Goal: Information Seeking & Learning: Learn about a topic

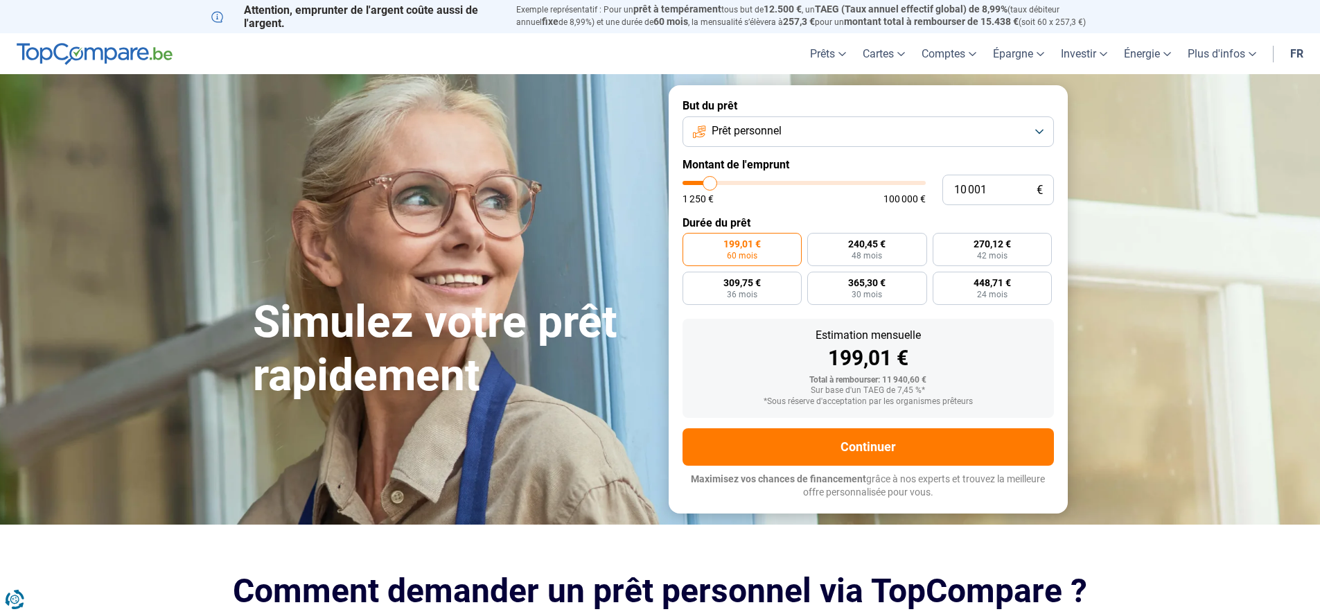
type input "9 000"
type input "9000"
type input "9 250"
type input "9250"
type input "9 500"
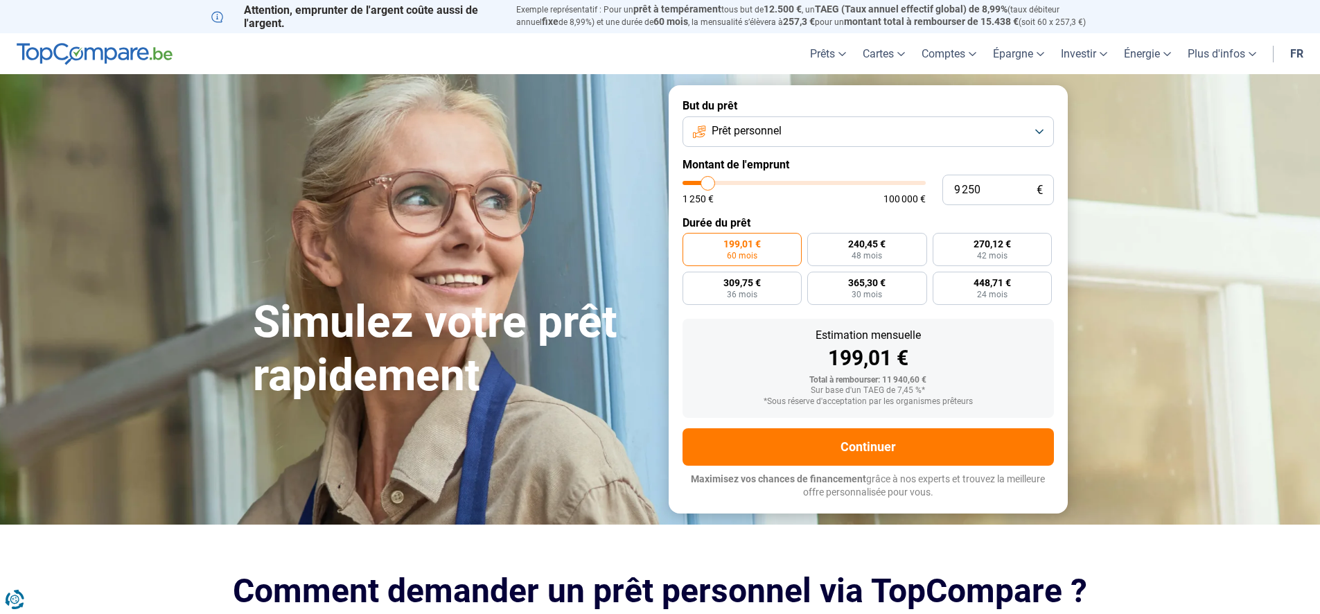
type input "9500"
type input "9 750"
type input "9750"
type input "10 000"
type input "10000"
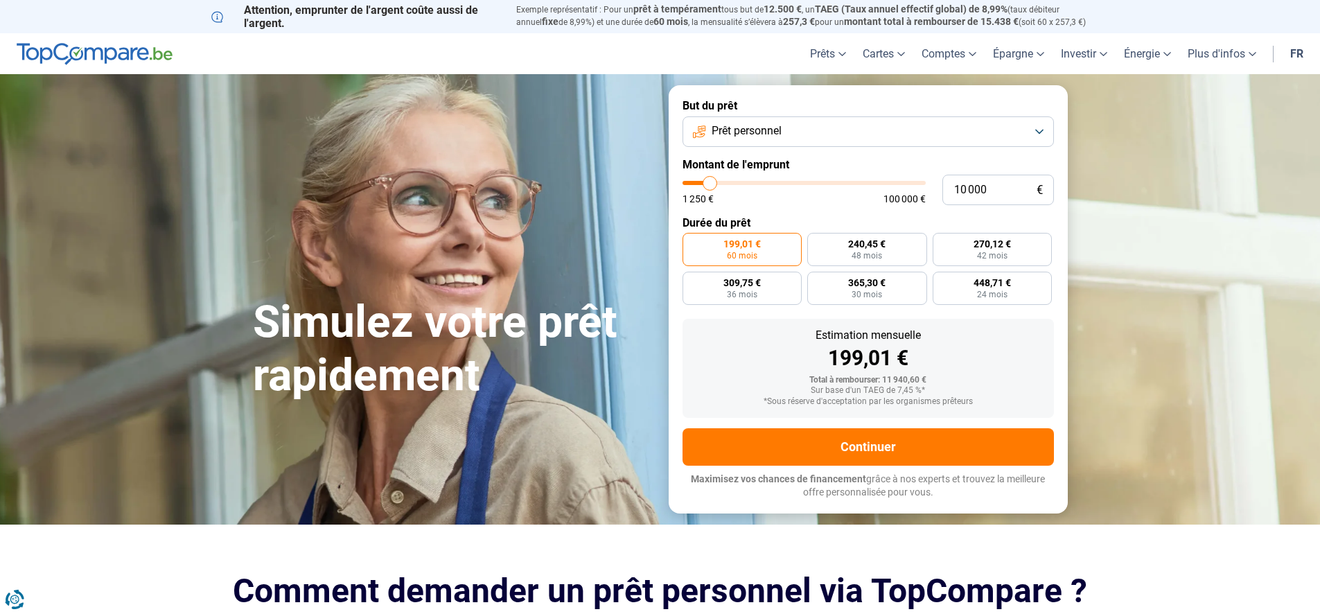
type input "10 250"
type input "10250"
type input "10 500"
type input "10500"
type input "11 000"
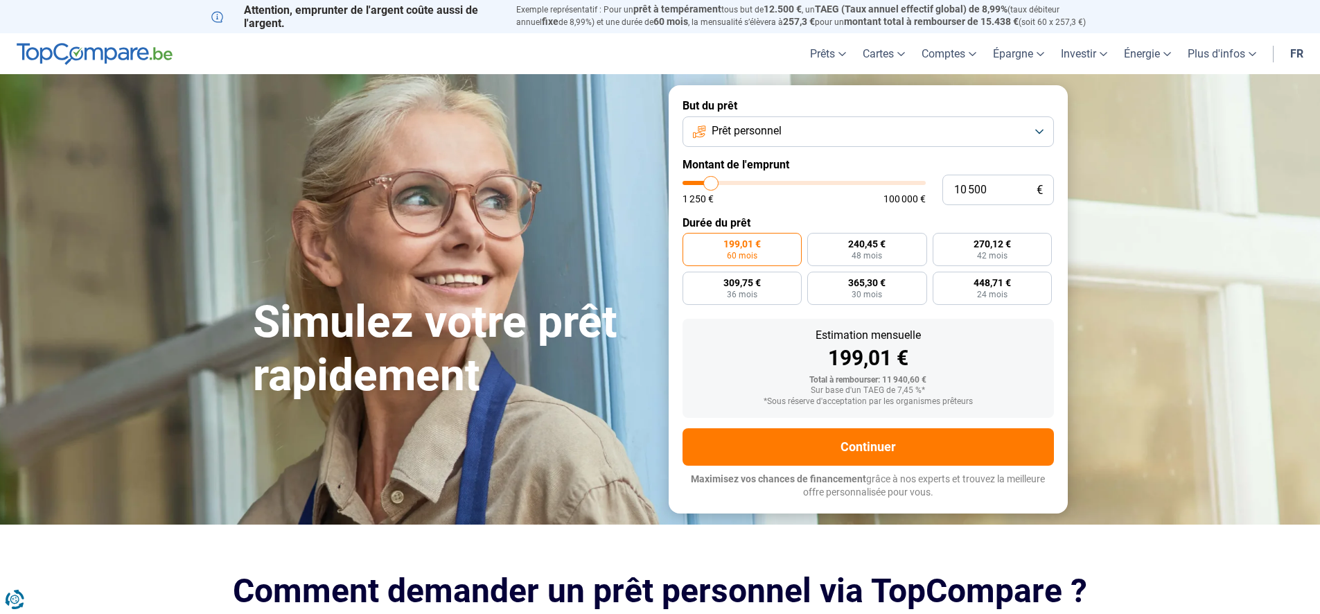
type input "11000"
type input "11 250"
type input "11250"
type input "11 750"
type input "11750"
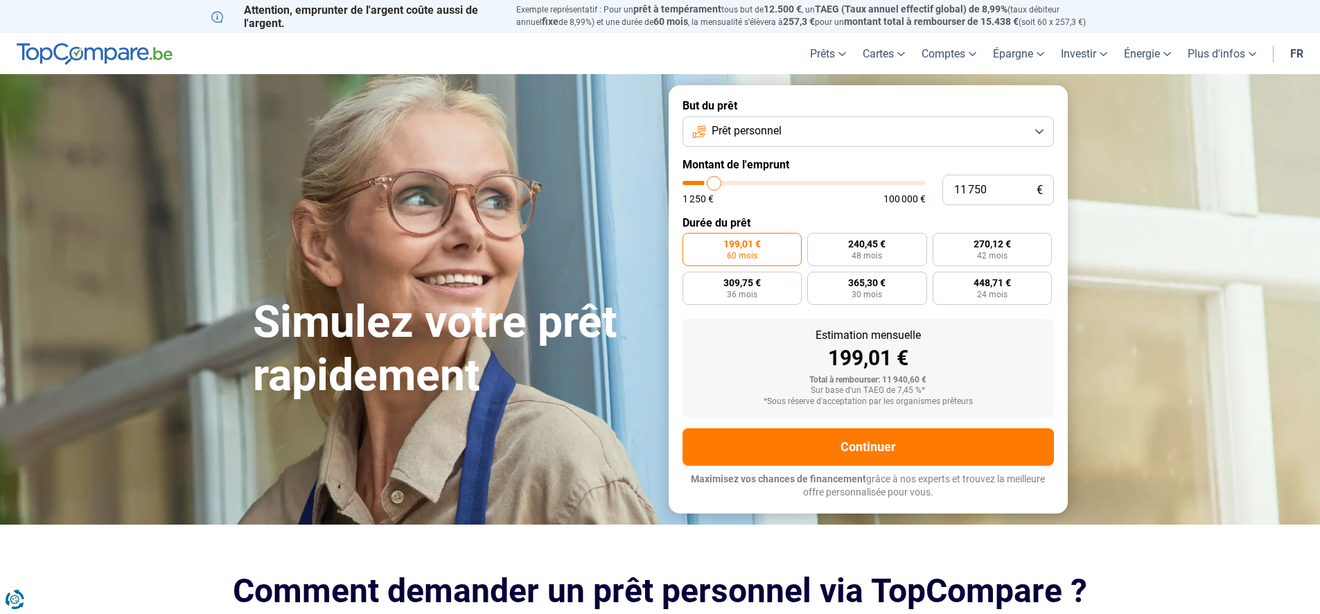
type input "12 000"
type input "12000"
type input "12 250"
type input "12250"
type input "12 750"
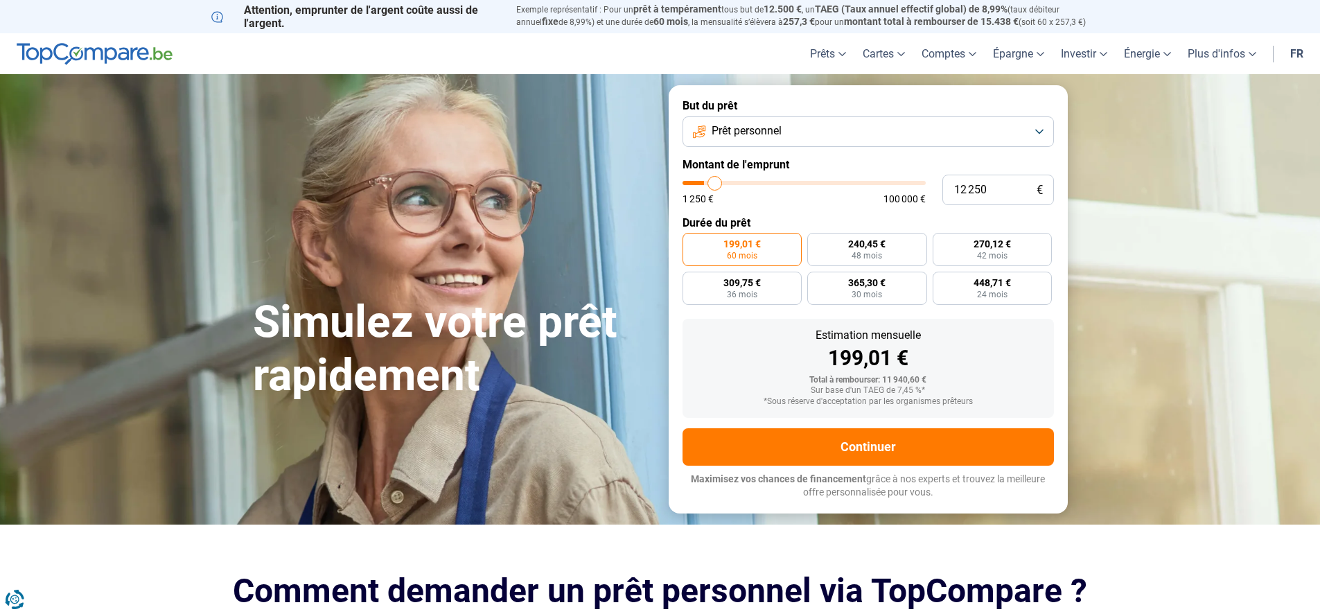
type input "12750"
type input "13 250"
type input "13250"
type input "13 500"
type input "13500"
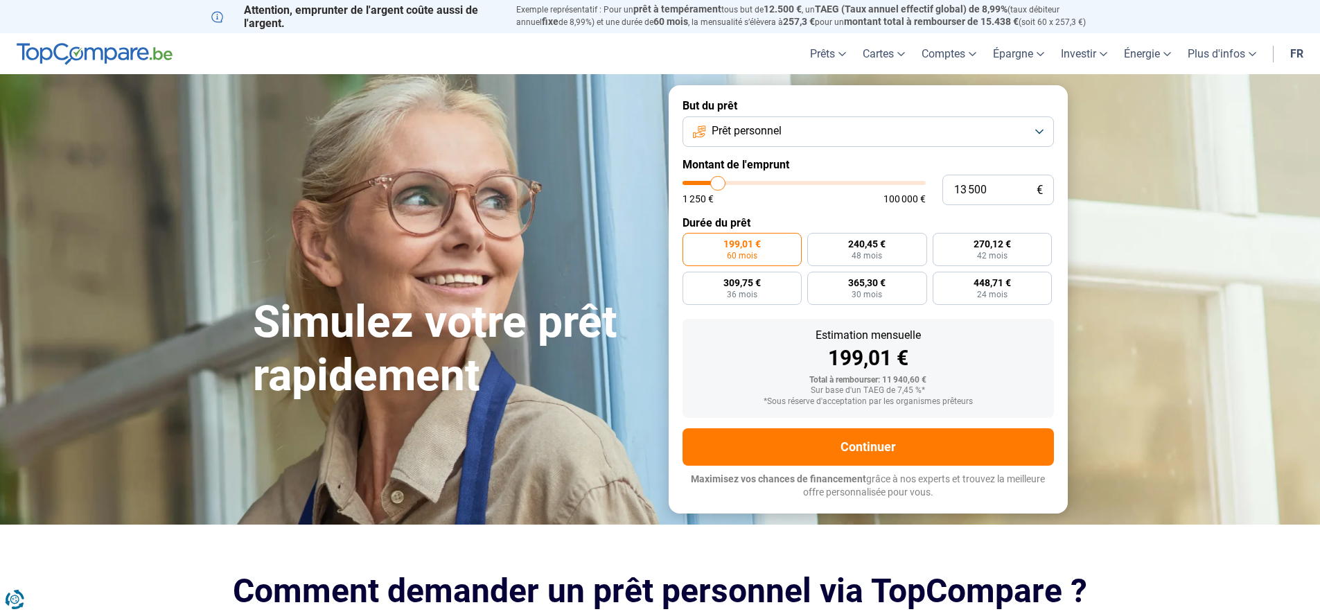
type input "13 750"
type input "13750"
type input "14 500"
type input "14500"
type input "15 250"
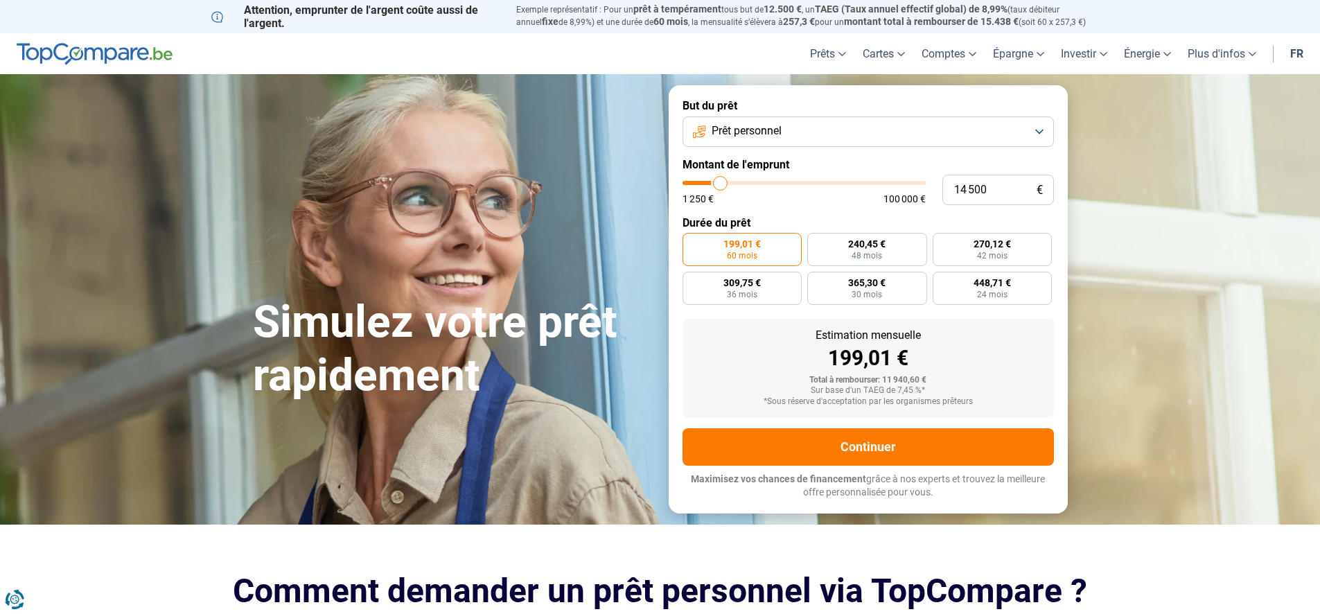
type input "15250"
type input "15 750"
type input "15750"
type input "16 000"
type input "16000"
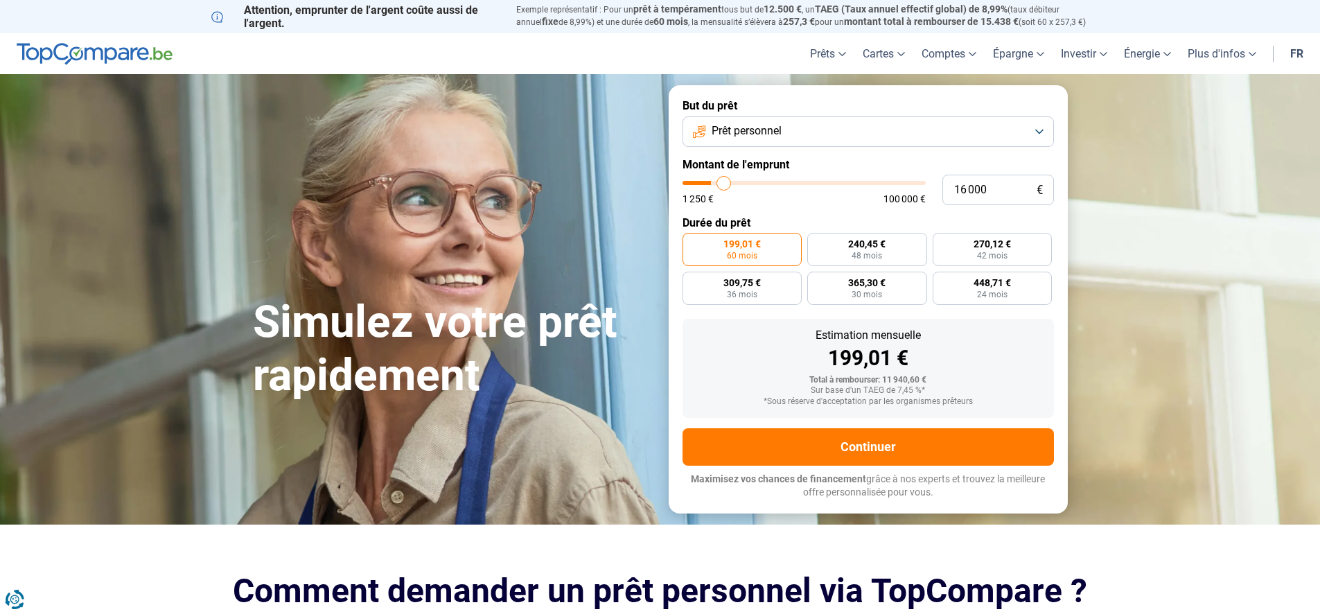
type input "16 250"
type input "16250"
type input "16 500"
type input "16500"
type input "16 750"
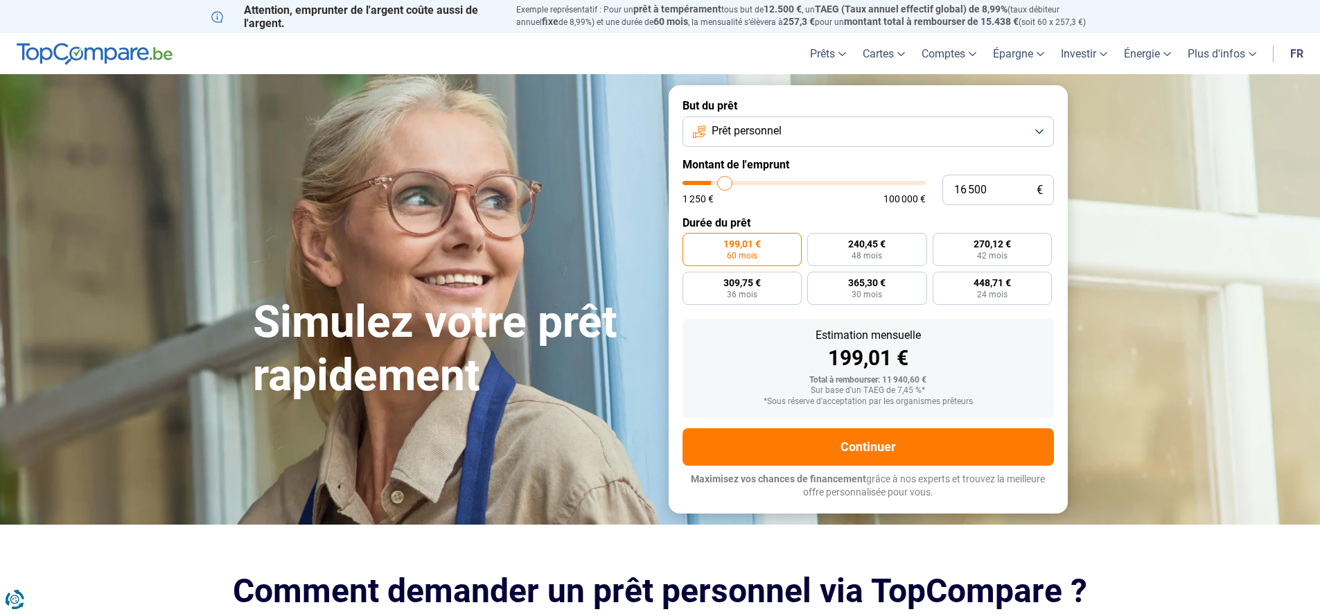
type input "16750"
type input "17 000"
type input "17000"
type input "17 250"
type input "17250"
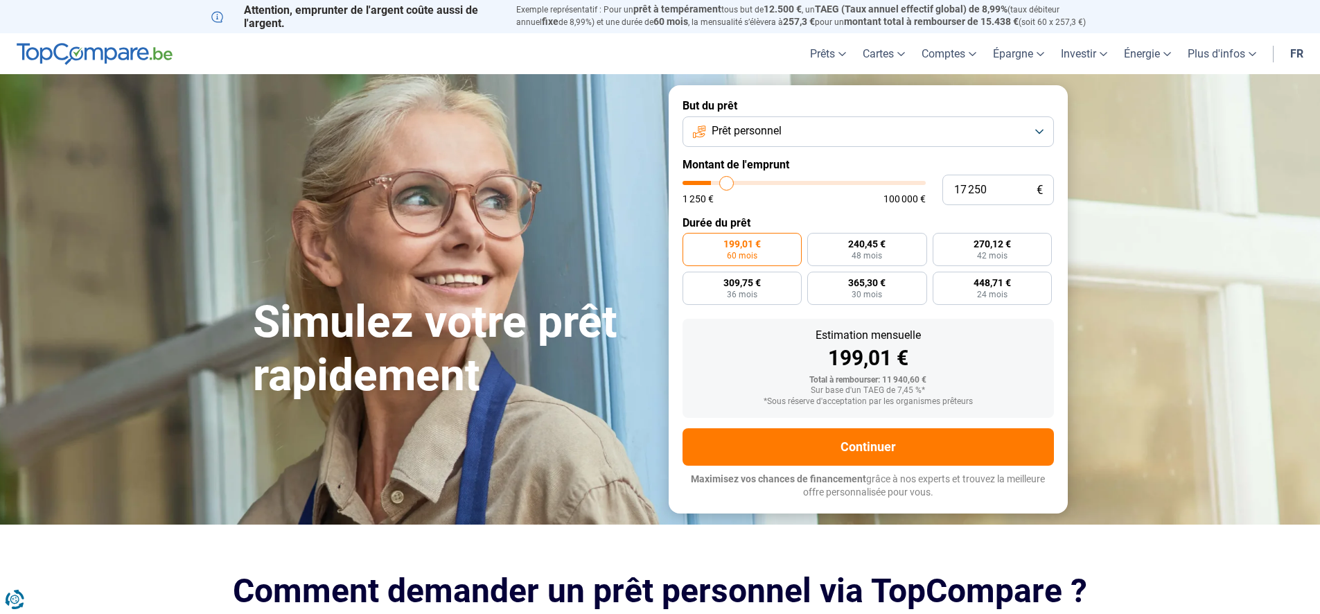
type input "18 250"
type input "18250"
type input "18 750"
type input "18750"
type input "19 000"
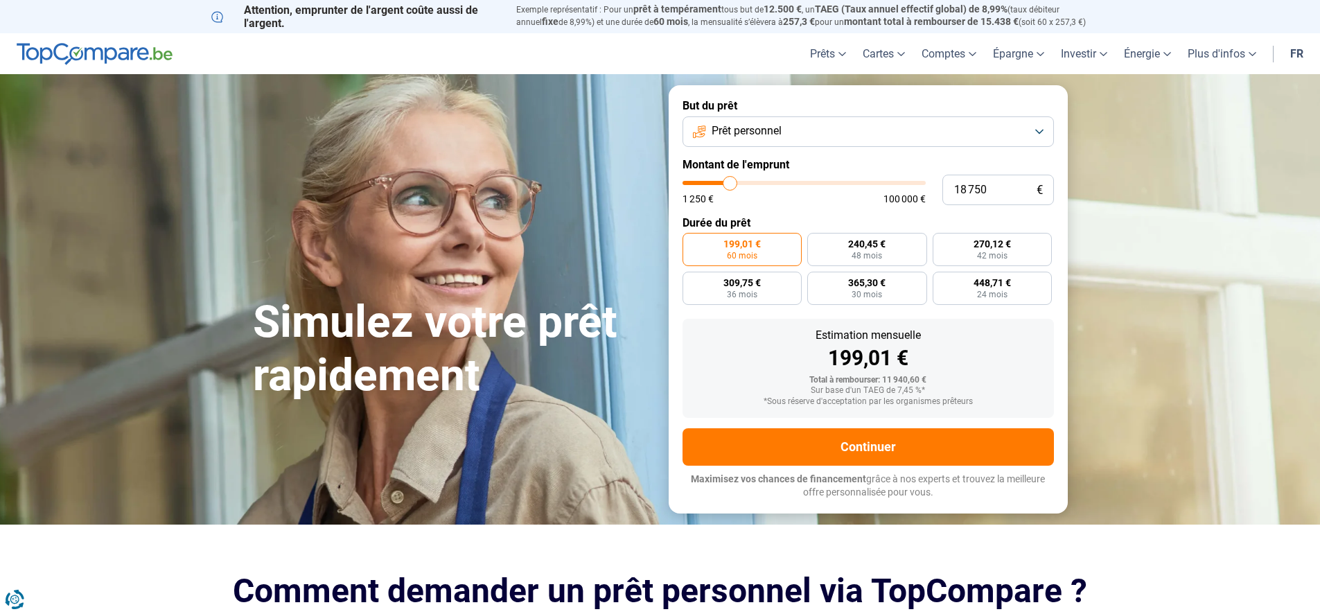
type input "19000"
type input "19 250"
type input "19250"
type input "19 750"
type input "19750"
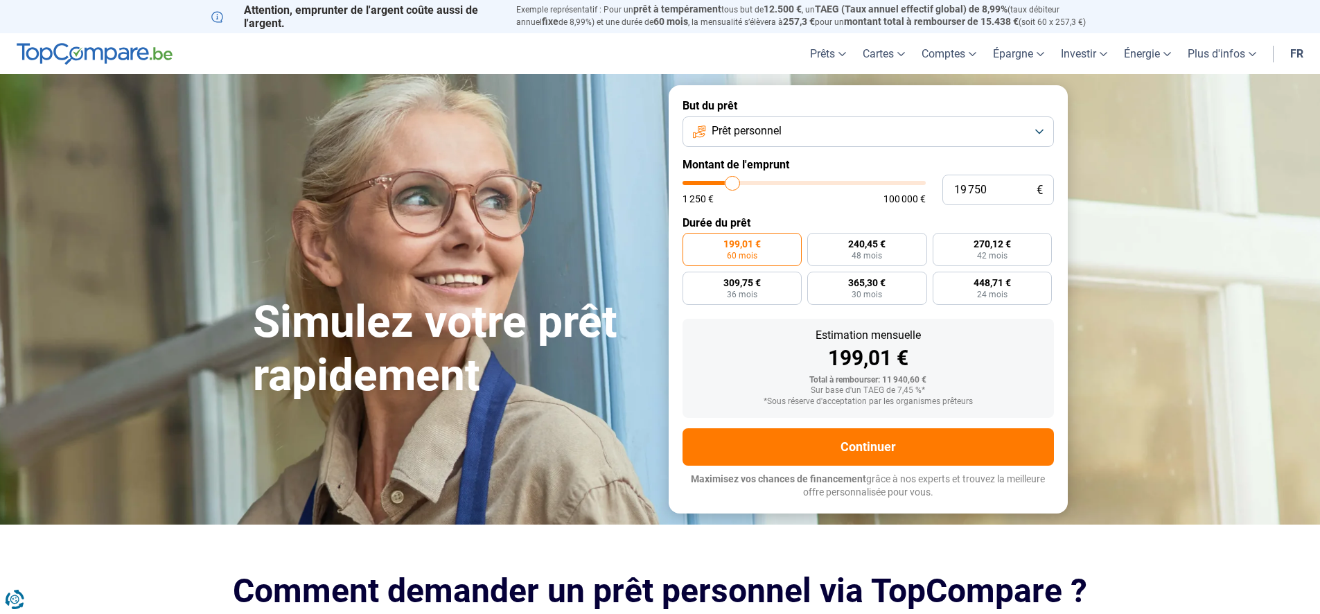
type input "20 250"
type input "20250"
type input "20 750"
type input "20750"
type input "21 750"
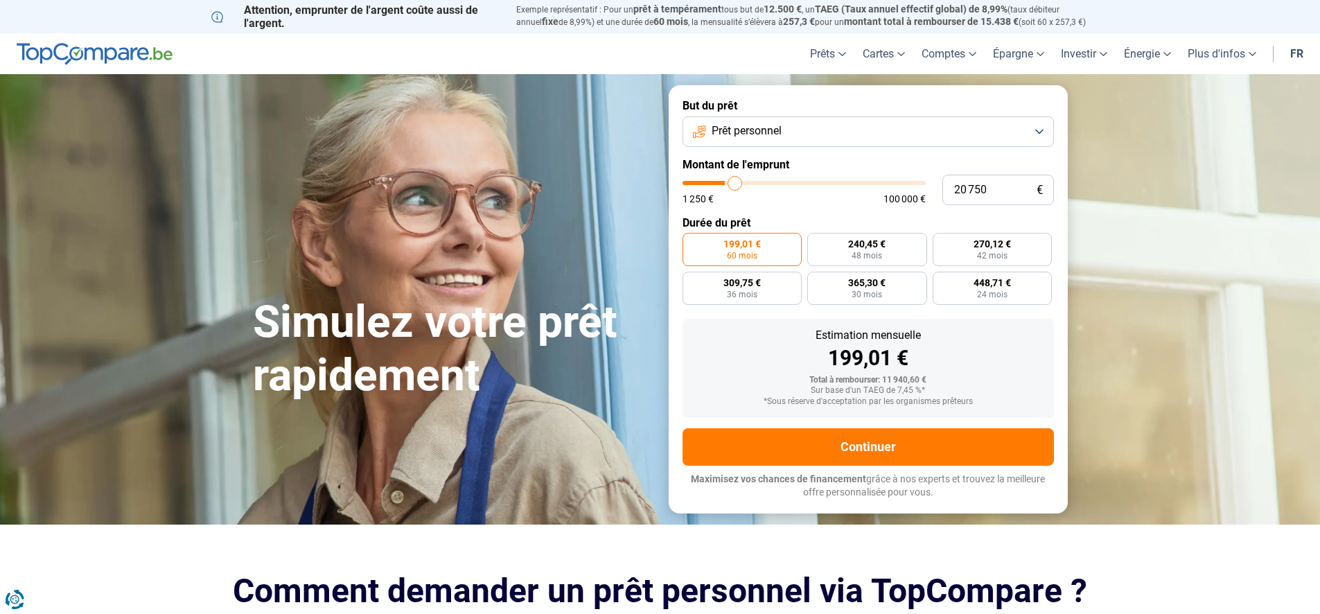
type input "21750"
type input "22 750"
type input "22750"
type input "23 000"
type input "23000"
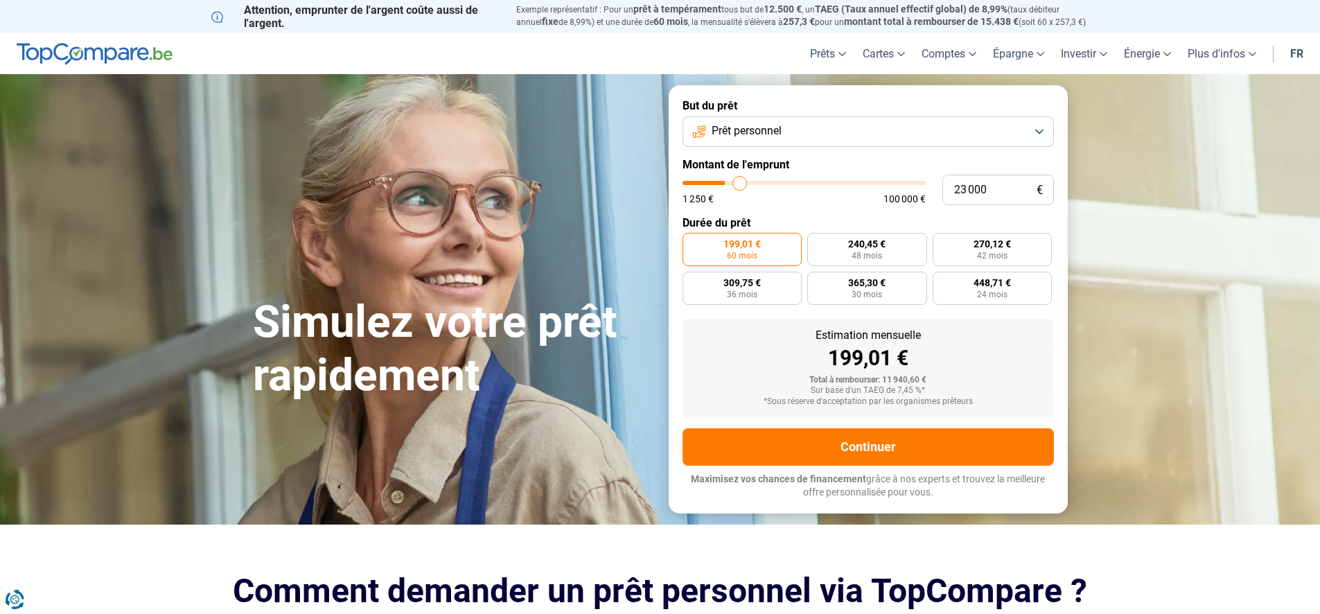
type input "23 500"
type input "23500"
type input "23 750"
type input "23750"
type input "24 250"
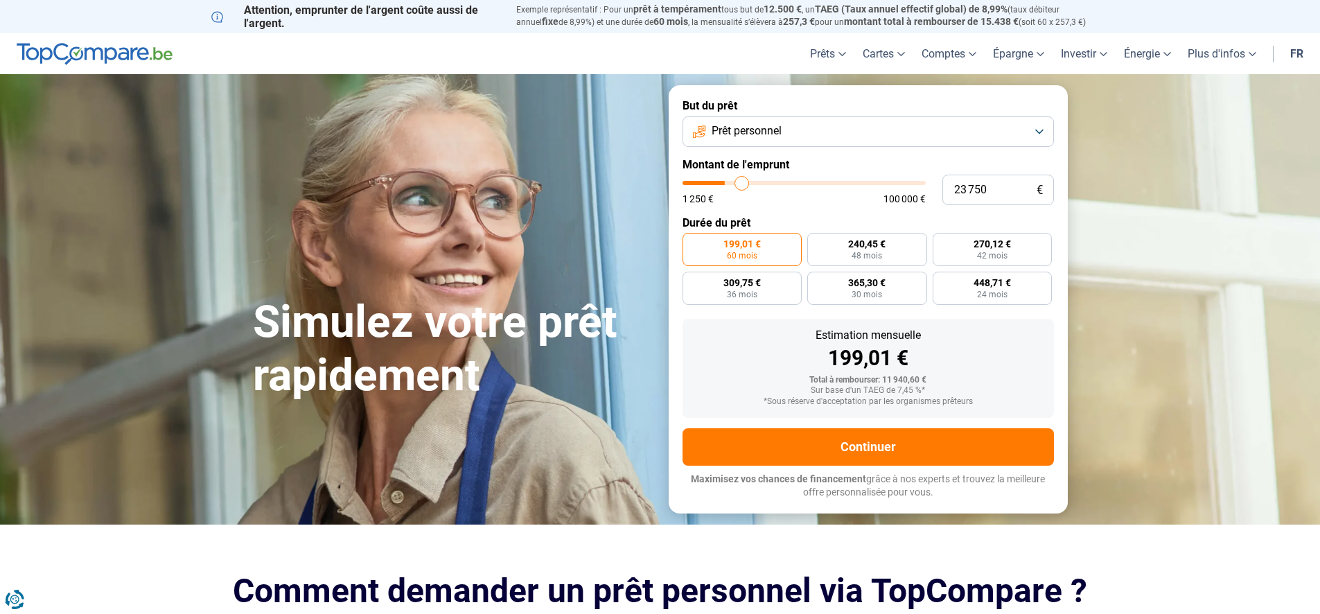
type input "24250"
type input "25 000"
type input "25000"
type input "25 750"
type input "25750"
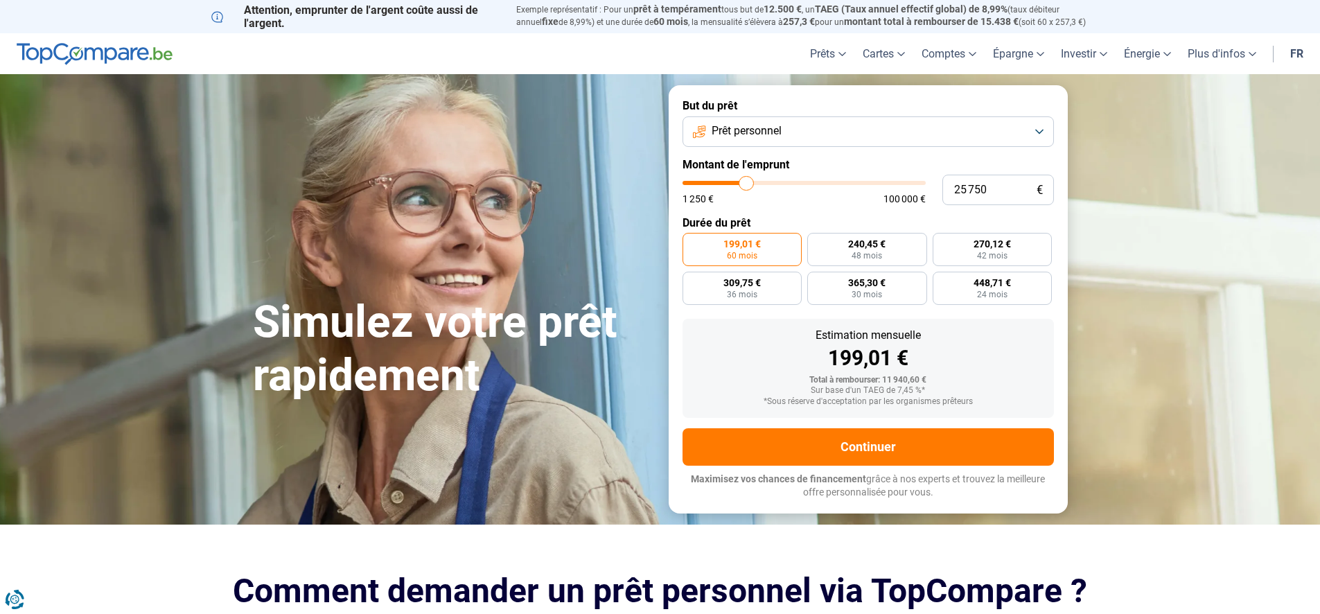
type input "26 250"
type input "26250"
type input "26 500"
type input "26500"
type input "26 750"
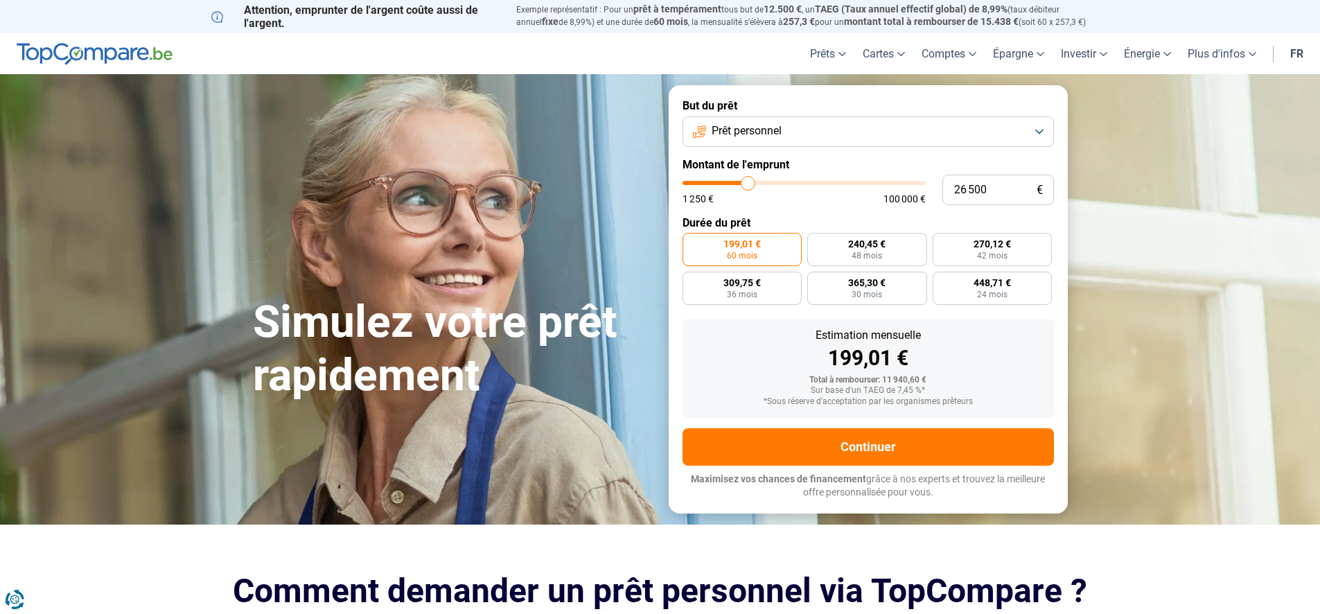
type input "26750"
type input "27 000"
type input "27000"
type input "27 250"
type input "27250"
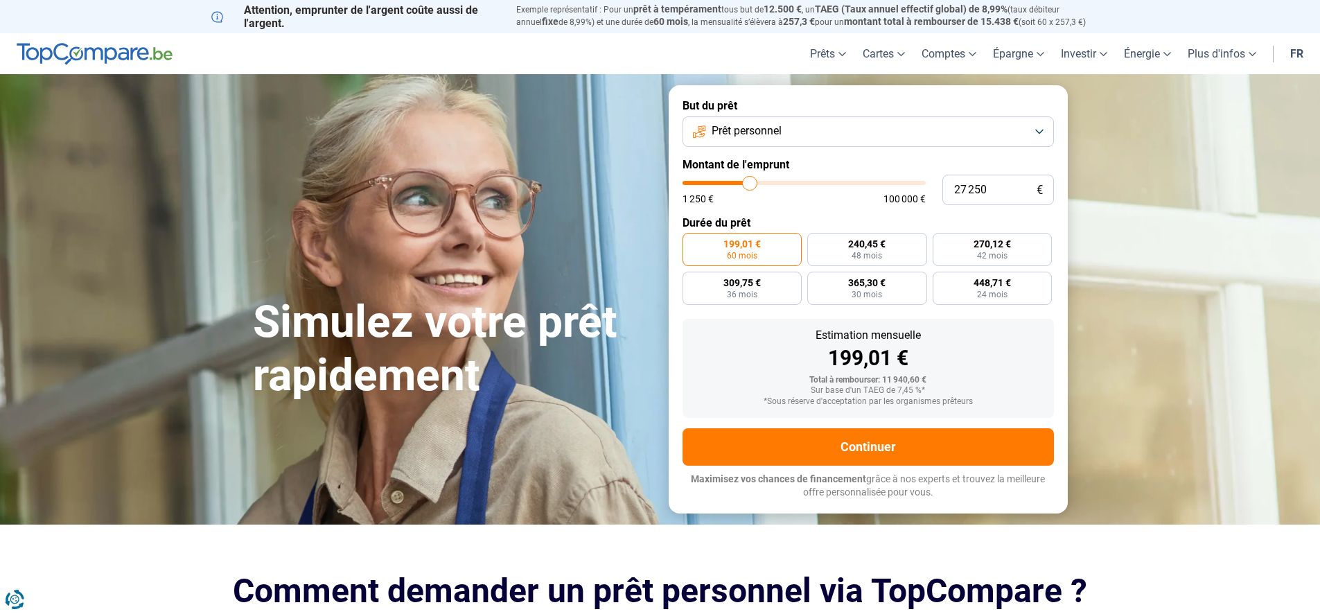
type input "27 500"
type input "27500"
type input "27 750"
type input "27750"
type input "28 250"
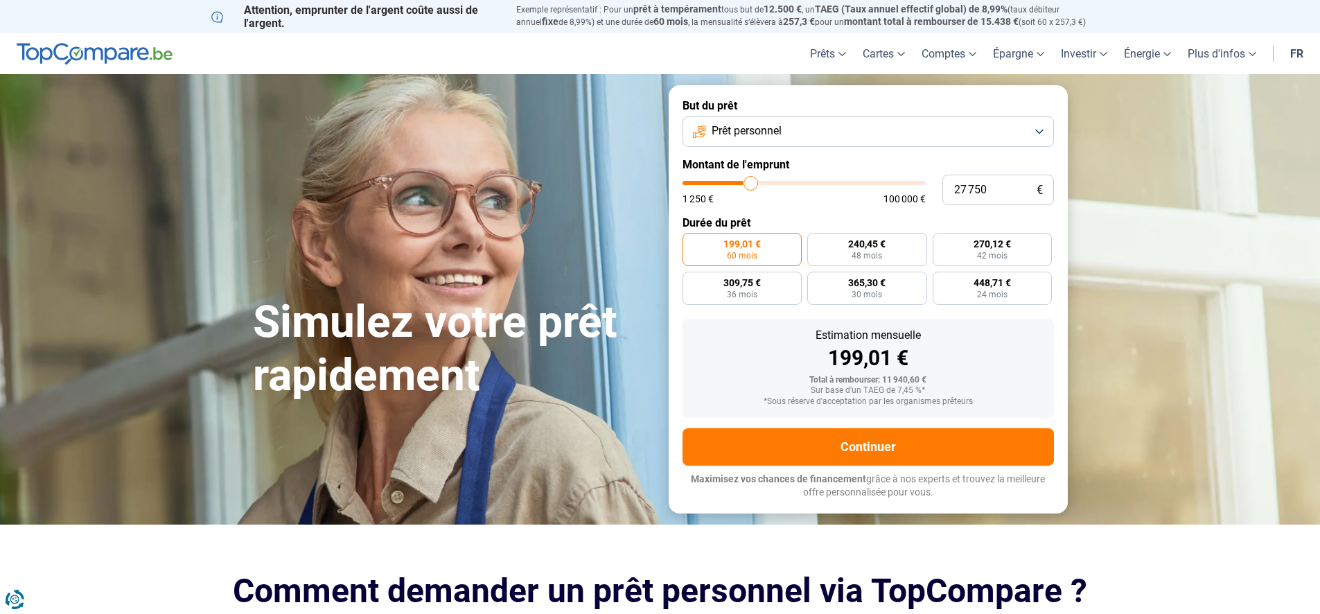
type input "28250"
type input "28 500"
type input "28500"
type input "28 750"
type input "28750"
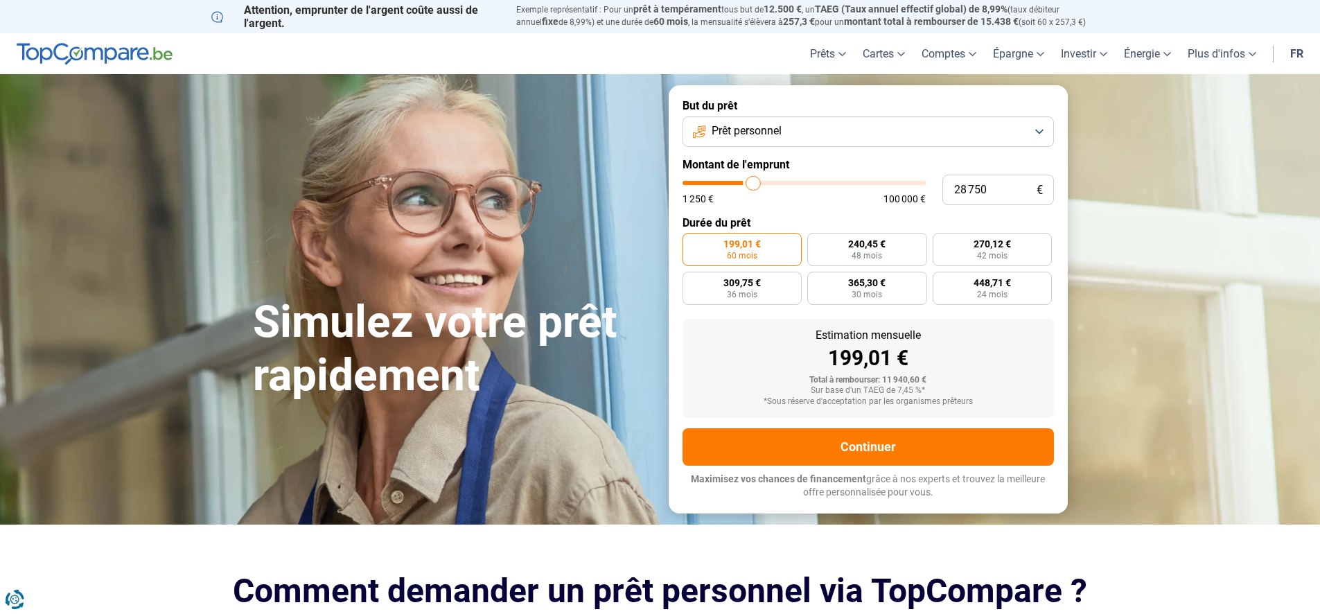
type input "29 250"
type input "29250"
type input "29 500"
type input "29500"
type input "29 750"
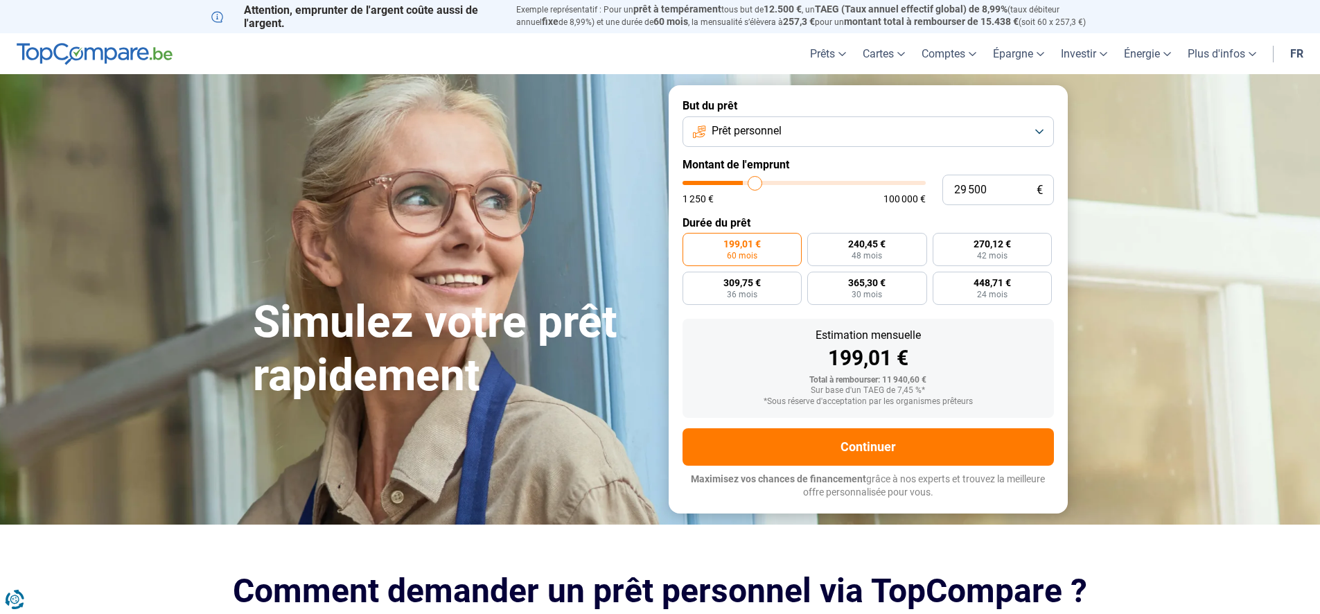
type input "29750"
type input "30 000"
type input "30000"
type input "30 250"
type input "30250"
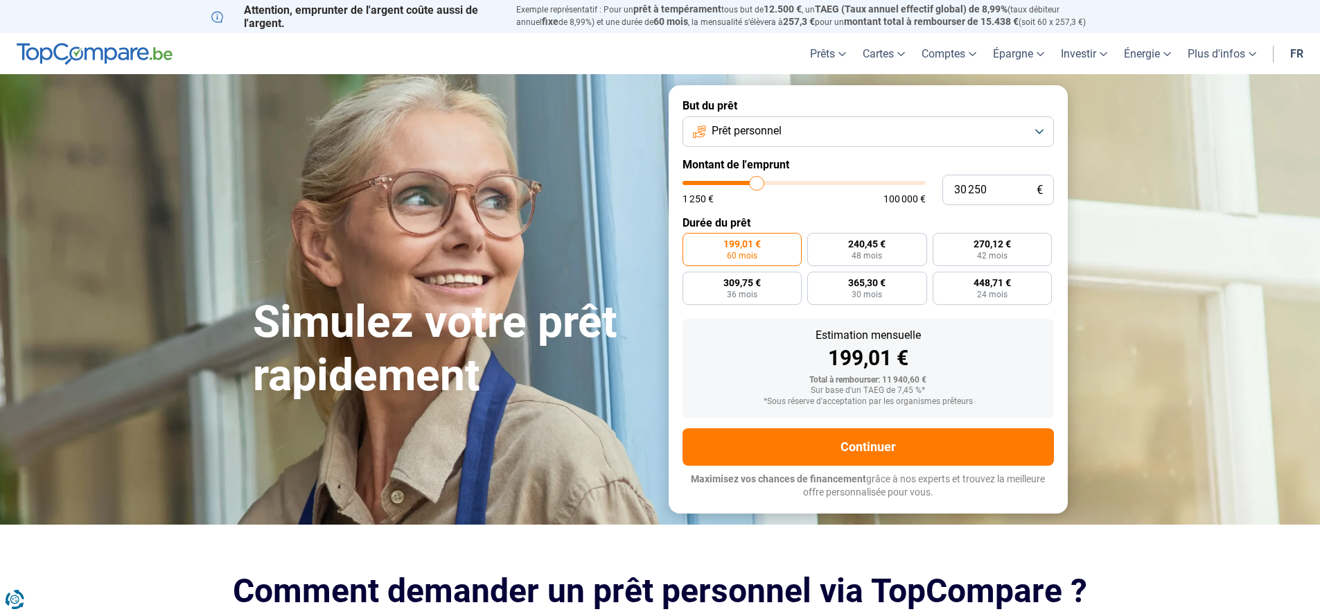
type input "30 500"
type input "30500"
type input "30 750"
type input "30750"
type input "31 000"
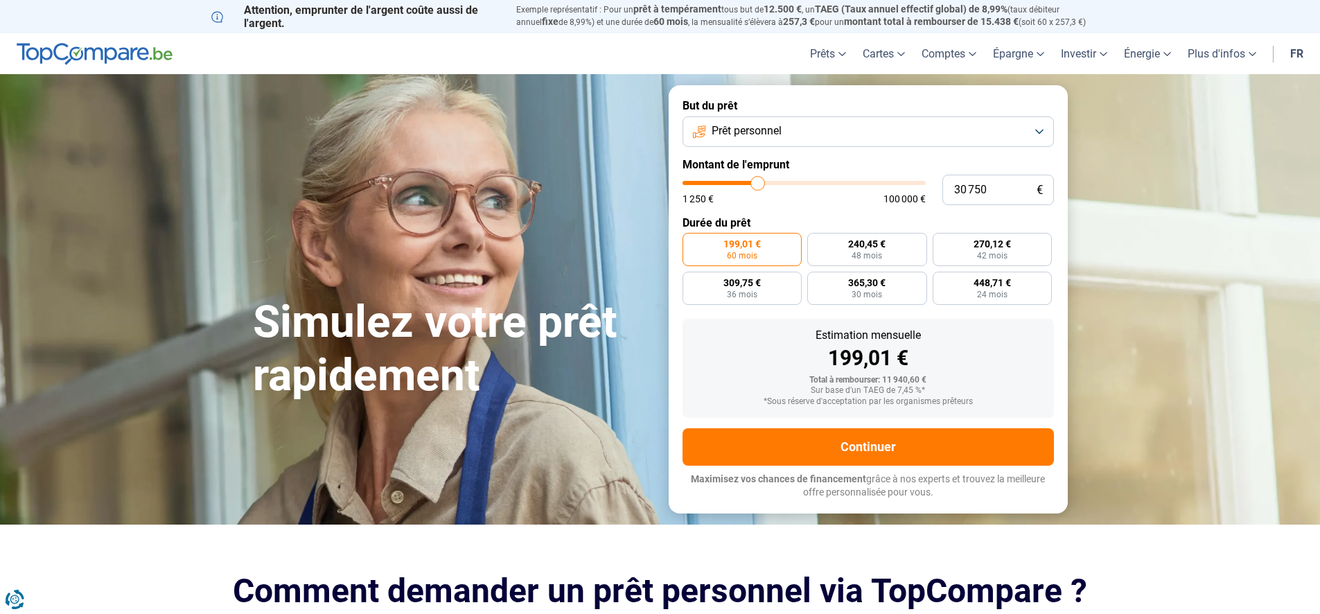
type input "31000"
type input "31 750"
type input "31750"
type input "32 000"
type input "32000"
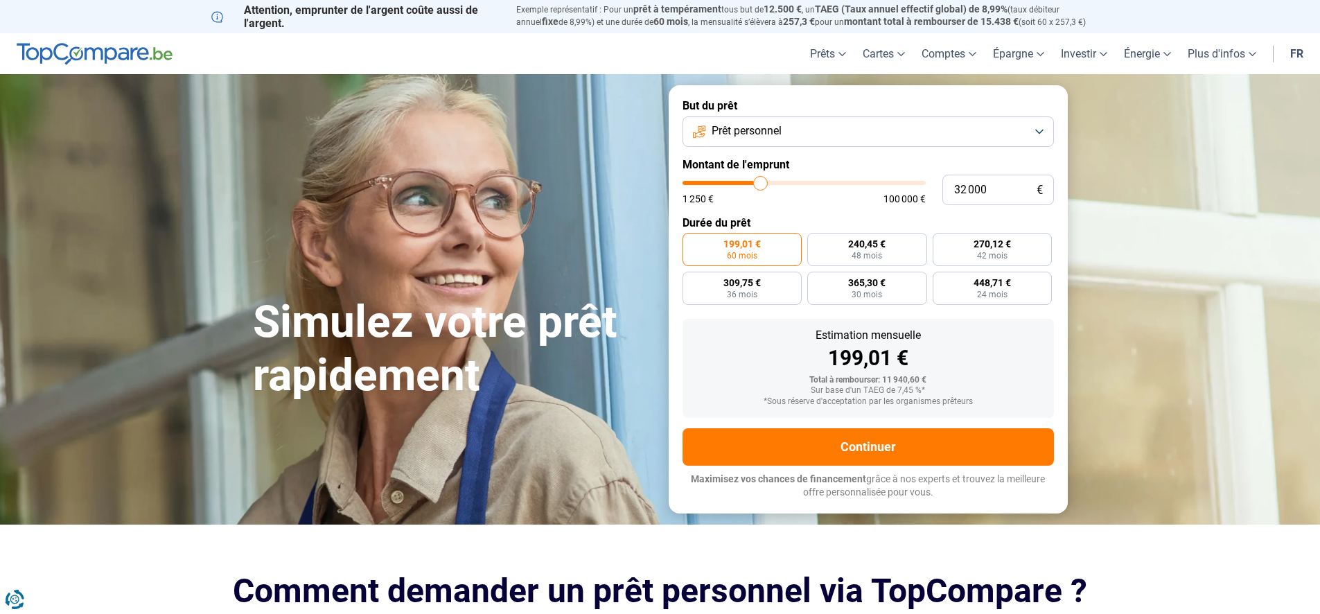
type input "32 250"
type input "32250"
type input "32 500"
type input "32500"
type input "33 000"
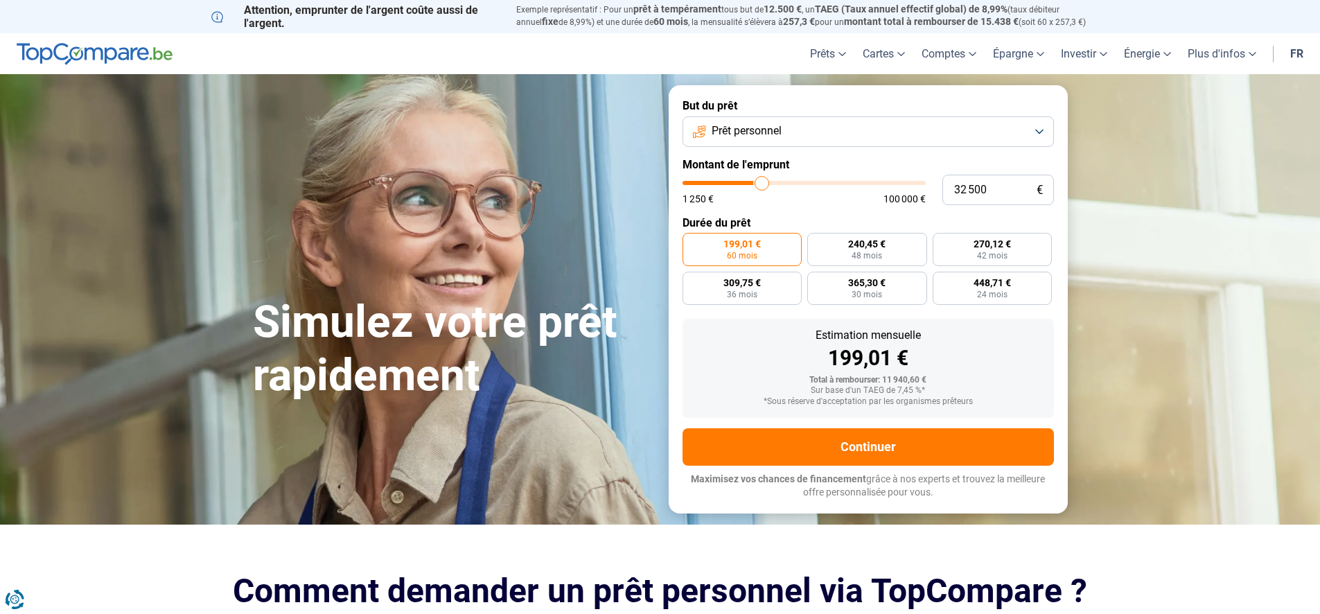
type input "33000"
type input "33 250"
type input "33250"
type input "33 750"
type input "33750"
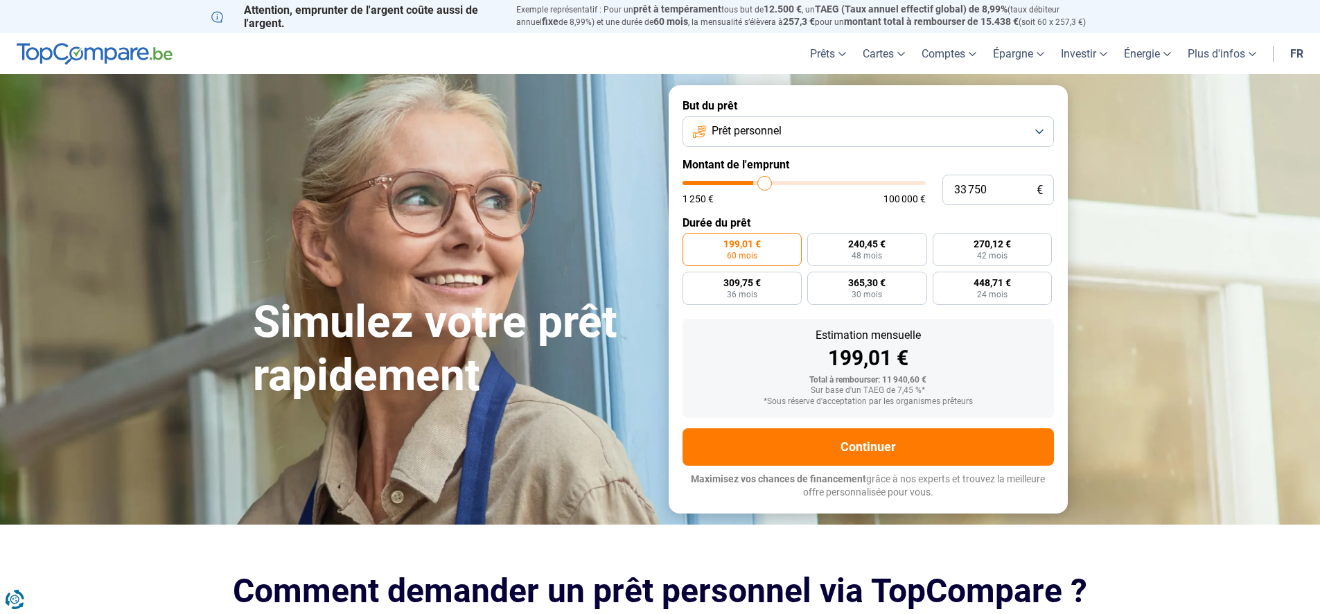
type input "34 000"
type input "34000"
type input "34 250"
type input "34250"
type input "34 500"
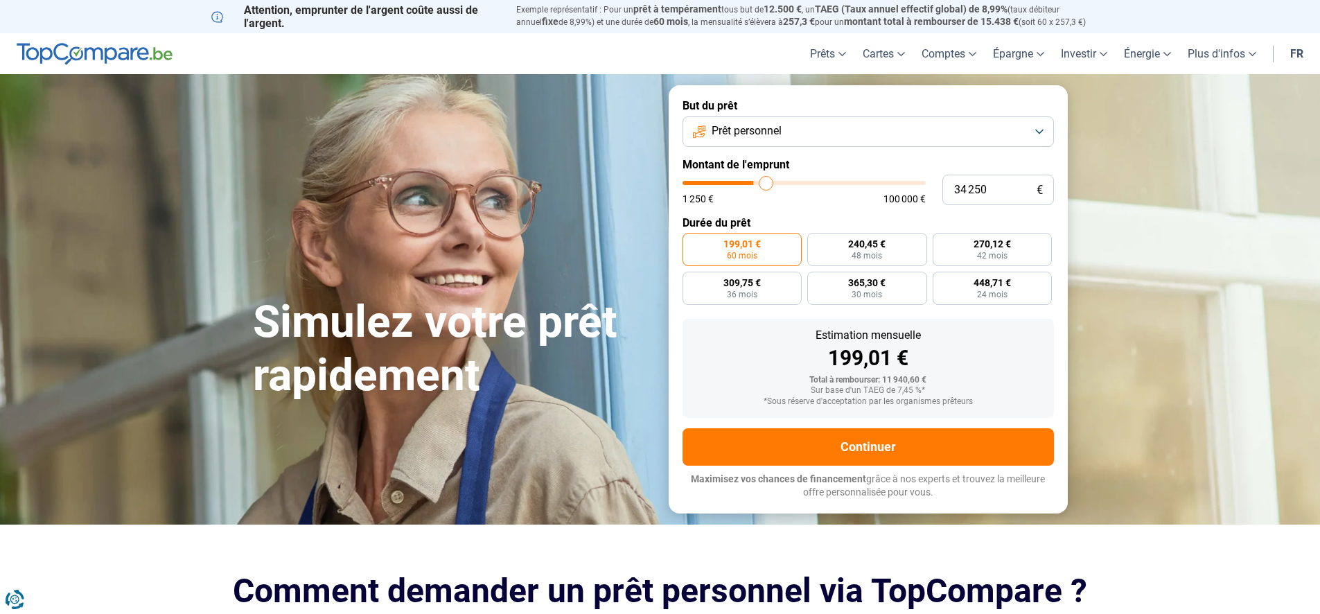
type input "34500"
type input "35 000"
type input "35000"
type input "35 250"
type input "35250"
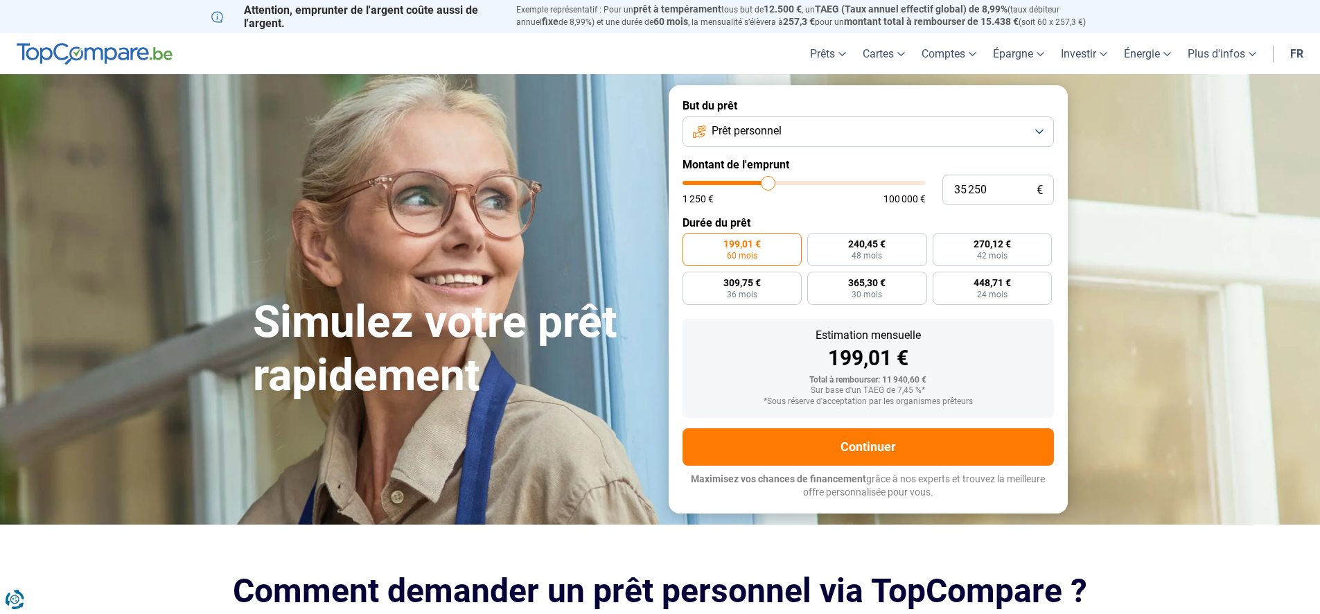
type input "35 500"
type input "35500"
type input "35 750"
type input "35750"
type input "36 250"
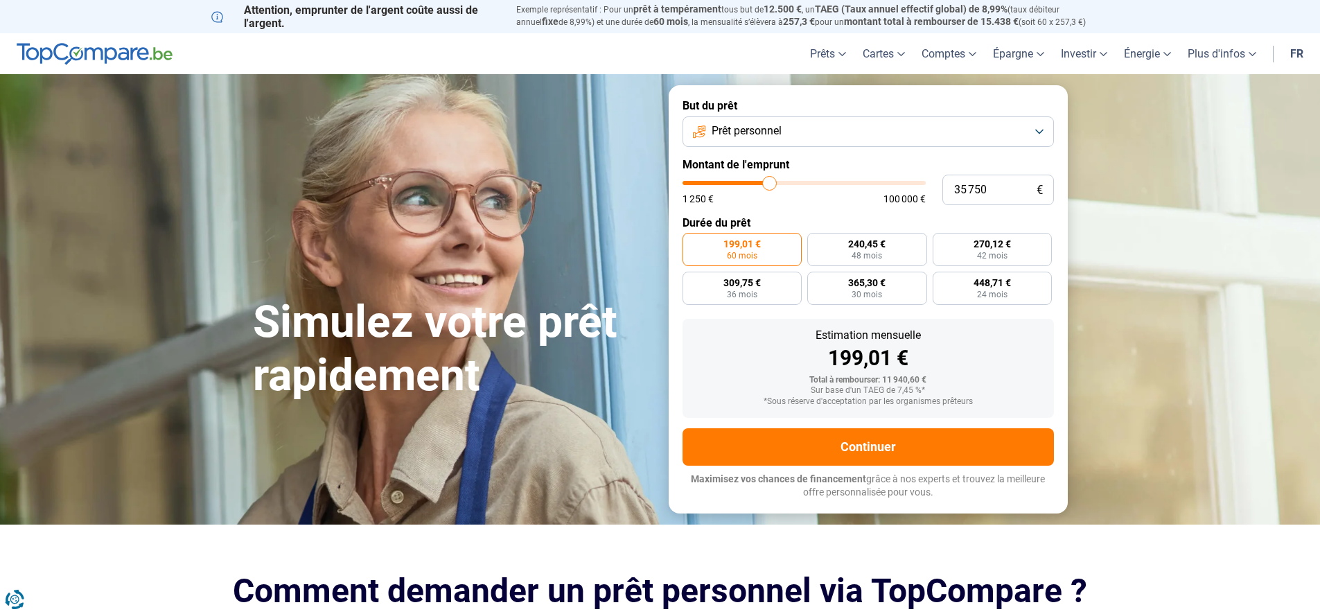
type input "36250"
type input "36 500"
type input "36500"
type input "36 750"
type input "36750"
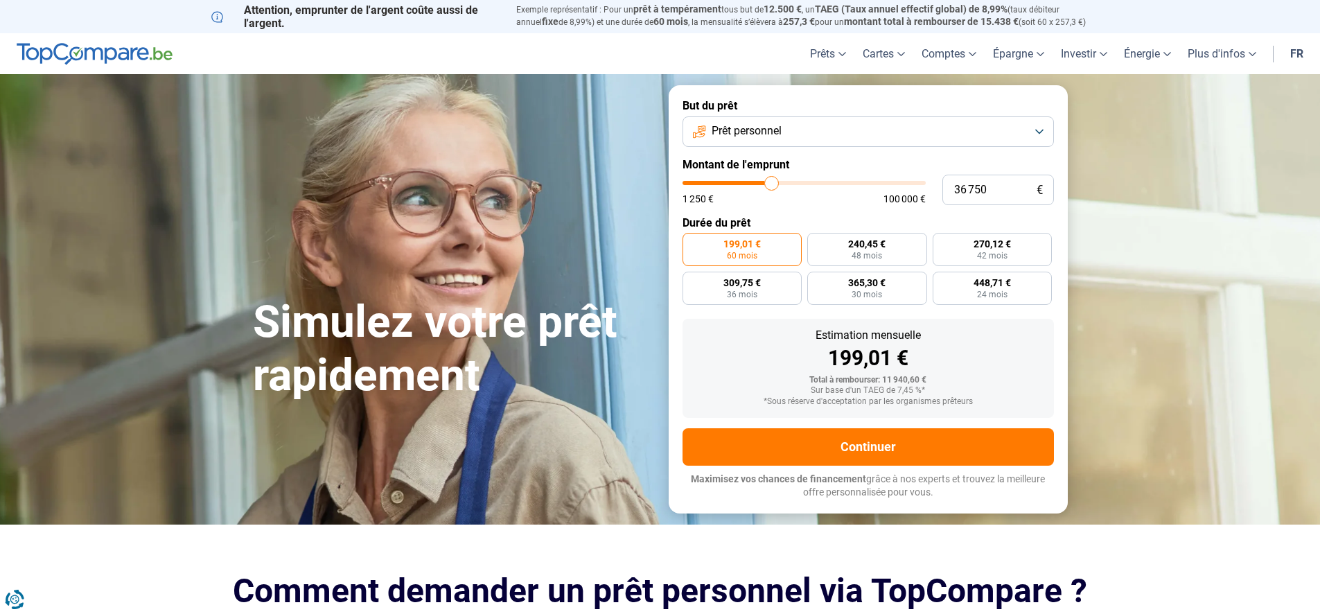
type input "37 000"
type input "37000"
type input "37 250"
type input "37250"
type input "37 500"
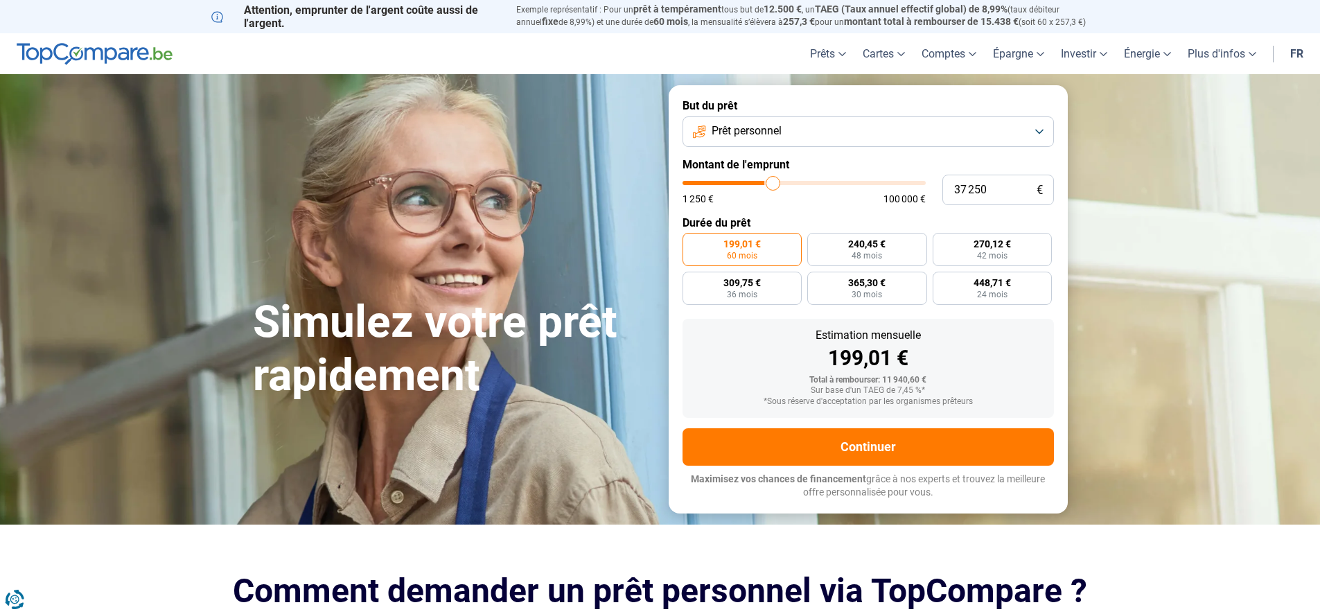
type input "37500"
type input "37 750"
type input "37750"
type input "38 000"
type input "38000"
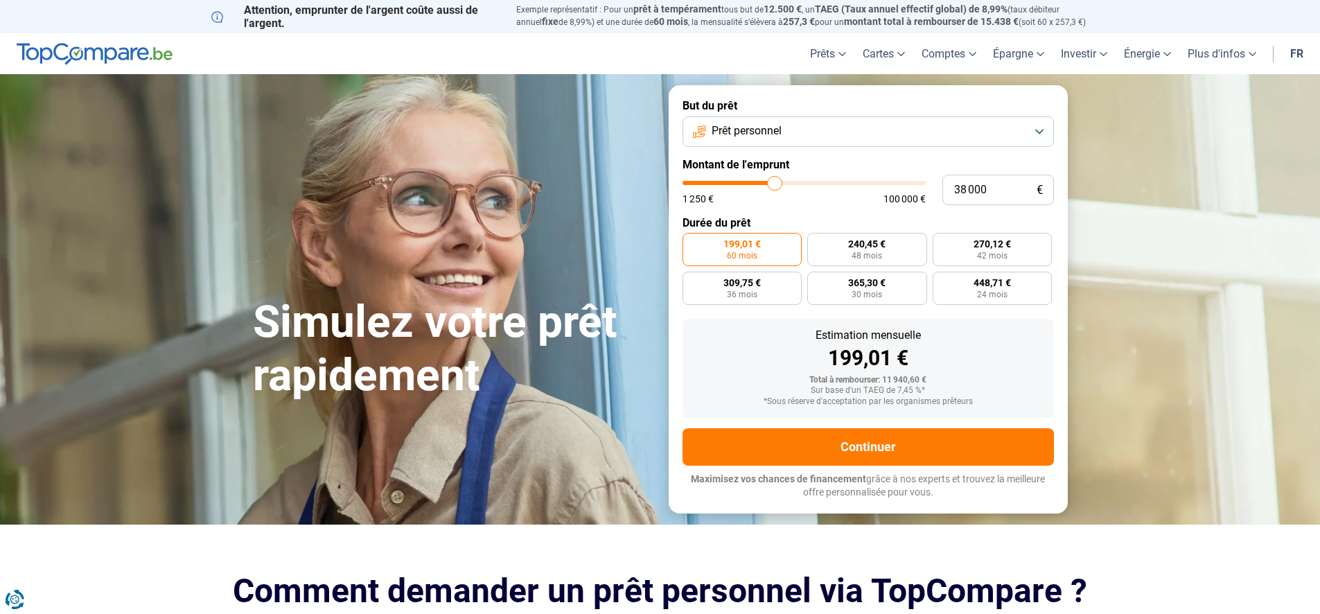
type input "38 500"
type input "38500"
type input "39 000"
type input "39000"
type input "39 500"
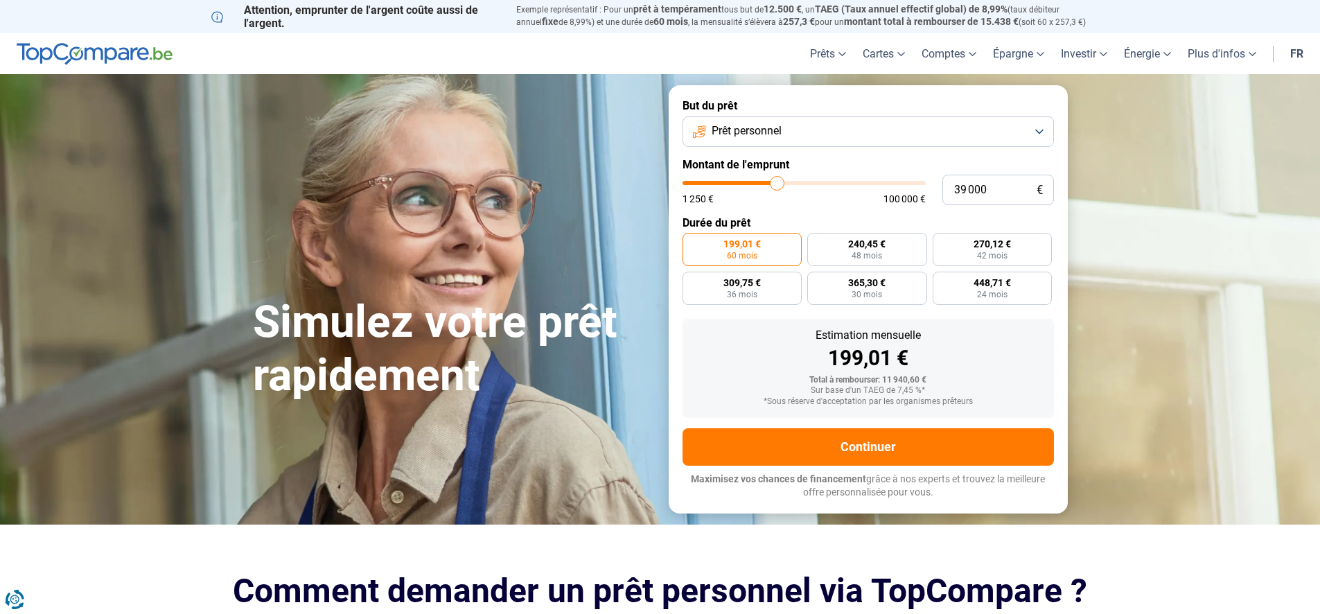
type input "39500"
type input "39 750"
type input "39750"
type input "40 000"
type input "40000"
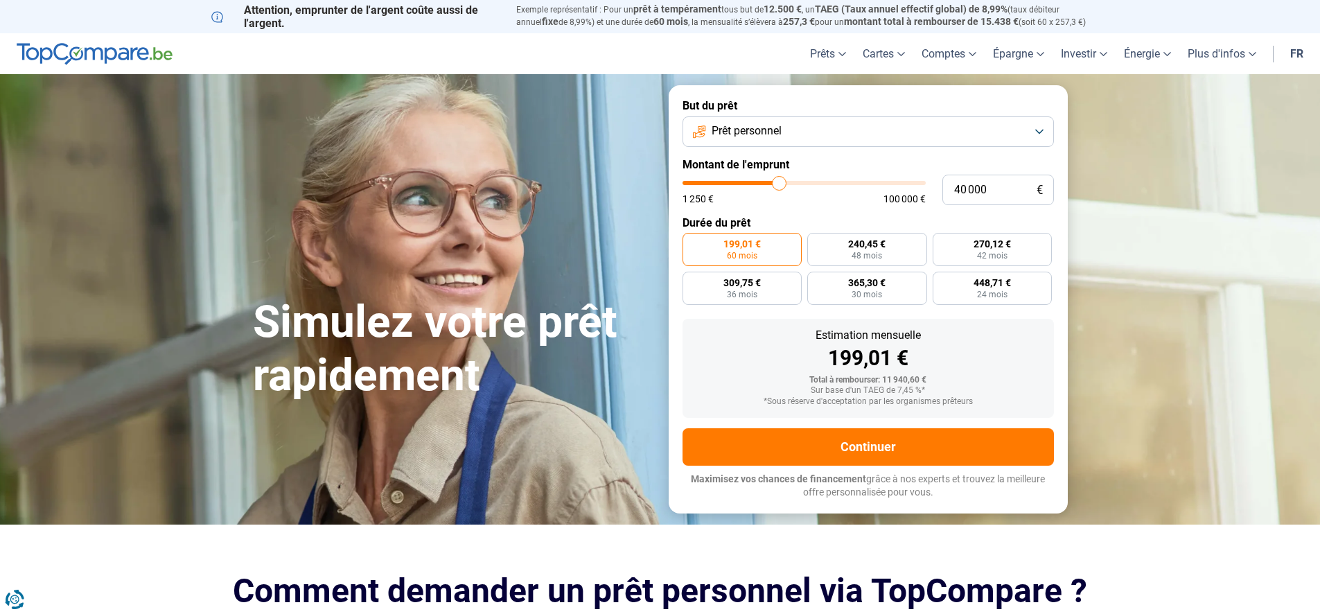
type input "40 500"
type input "40500"
type input "40 750"
type input "40750"
type input "41 250"
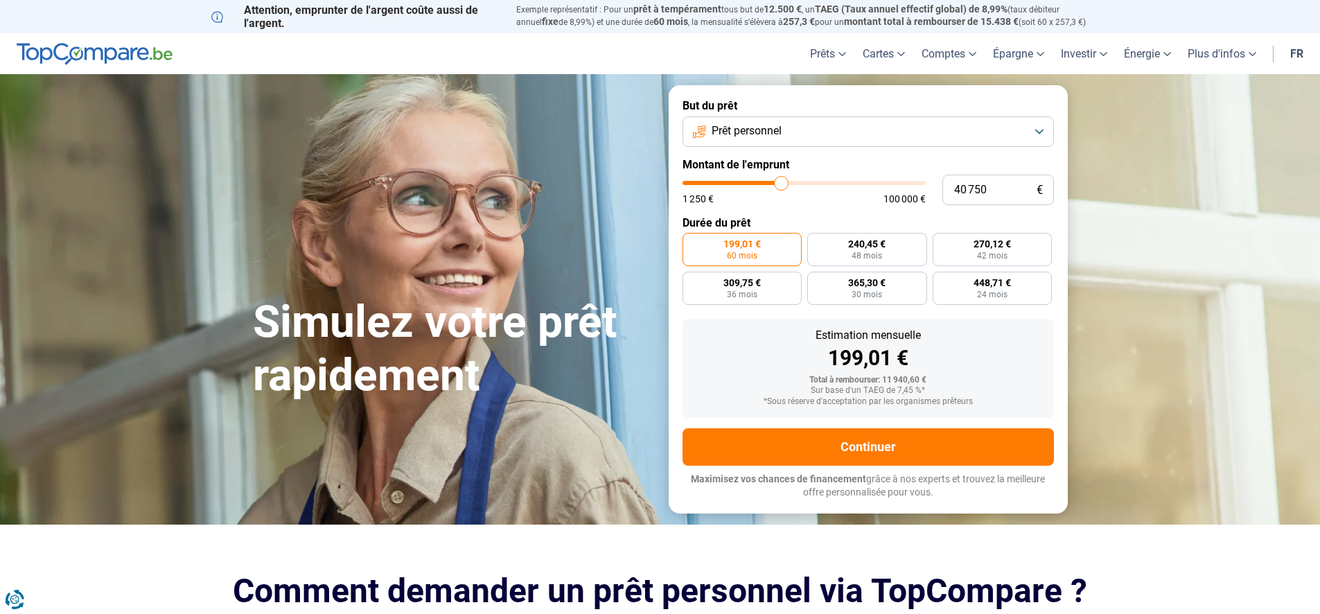
type input "41250"
type input "41 750"
type input "41750"
type input "42 000"
type input "42000"
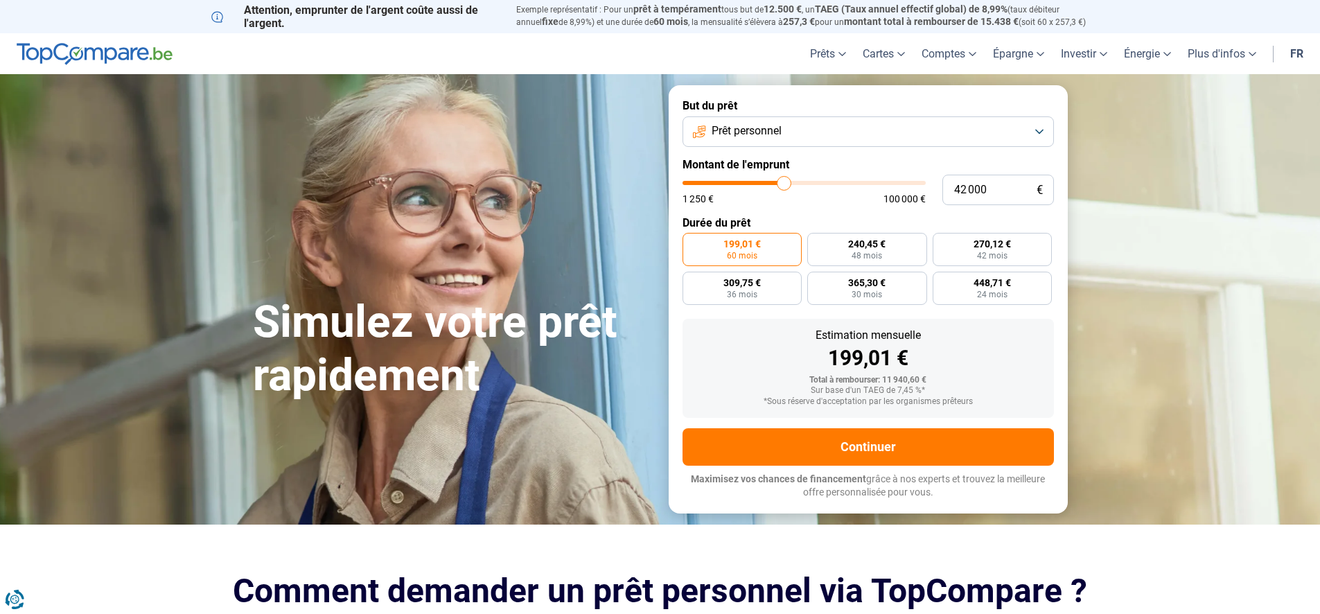
type input "42 250"
type input "42250"
type input "42 500"
type input "42500"
type input "42 750"
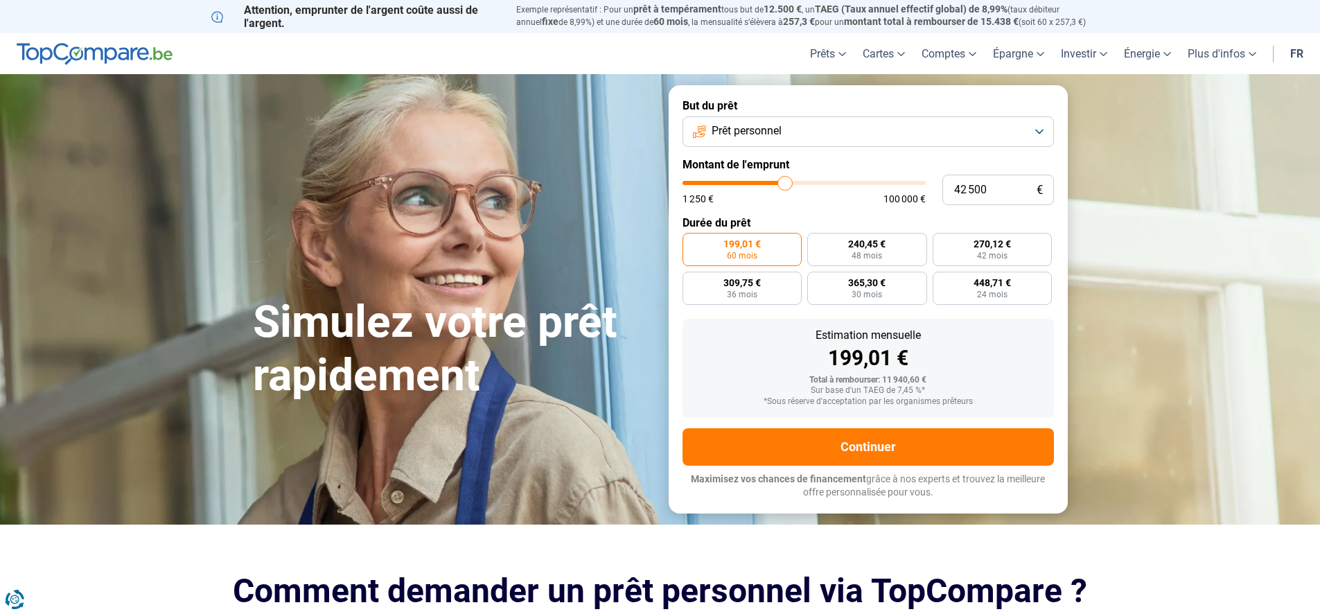
type input "42750"
type input "43 250"
type input "43250"
type input "43 500"
type input "43500"
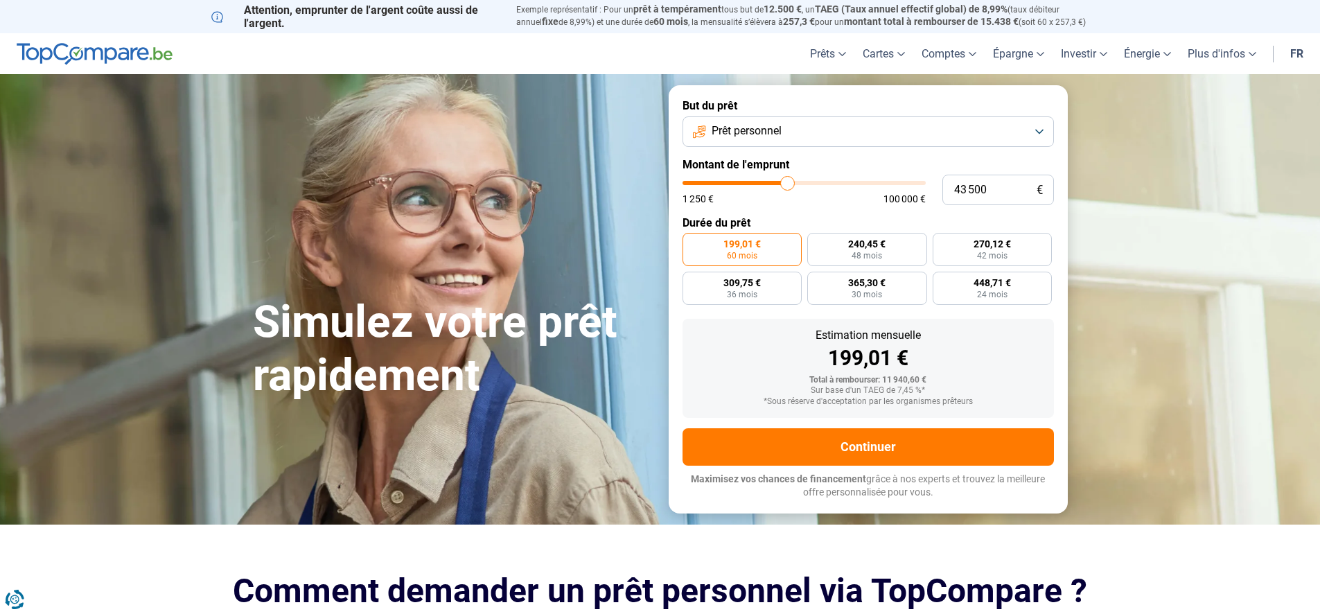
type input "43 750"
type input "43750"
type input "44 000"
type input "44000"
type input "44 250"
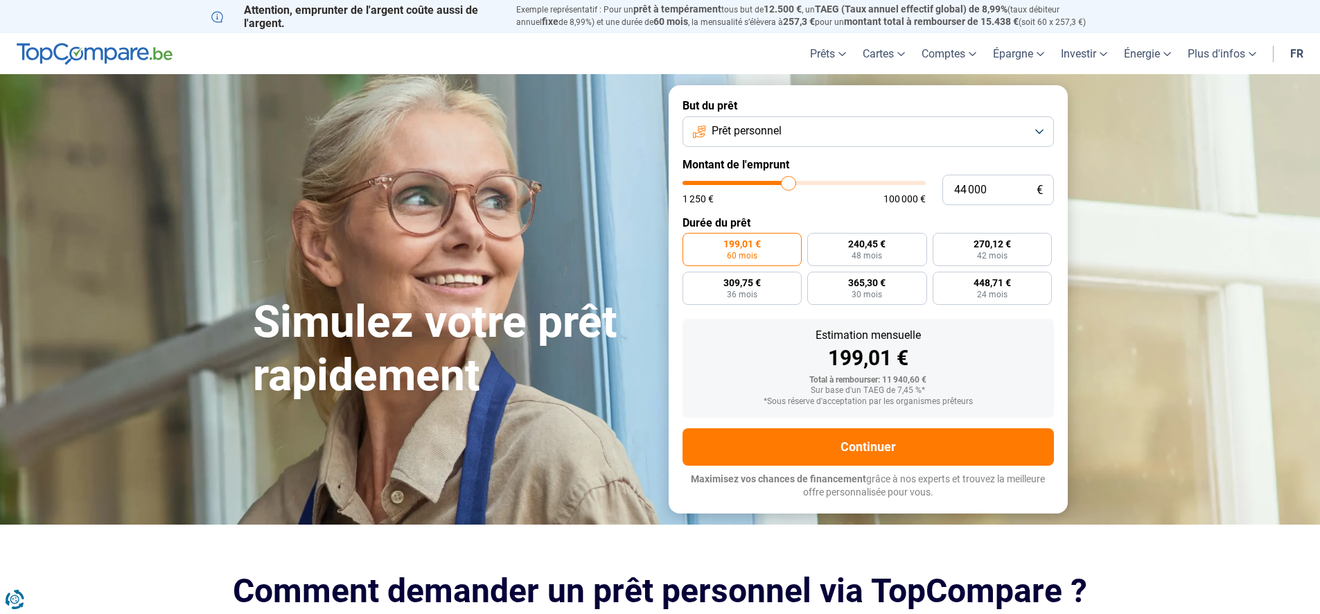
type input "44250"
type input "44 500"
type input "44500"
type input "44 750"
type input "44750"
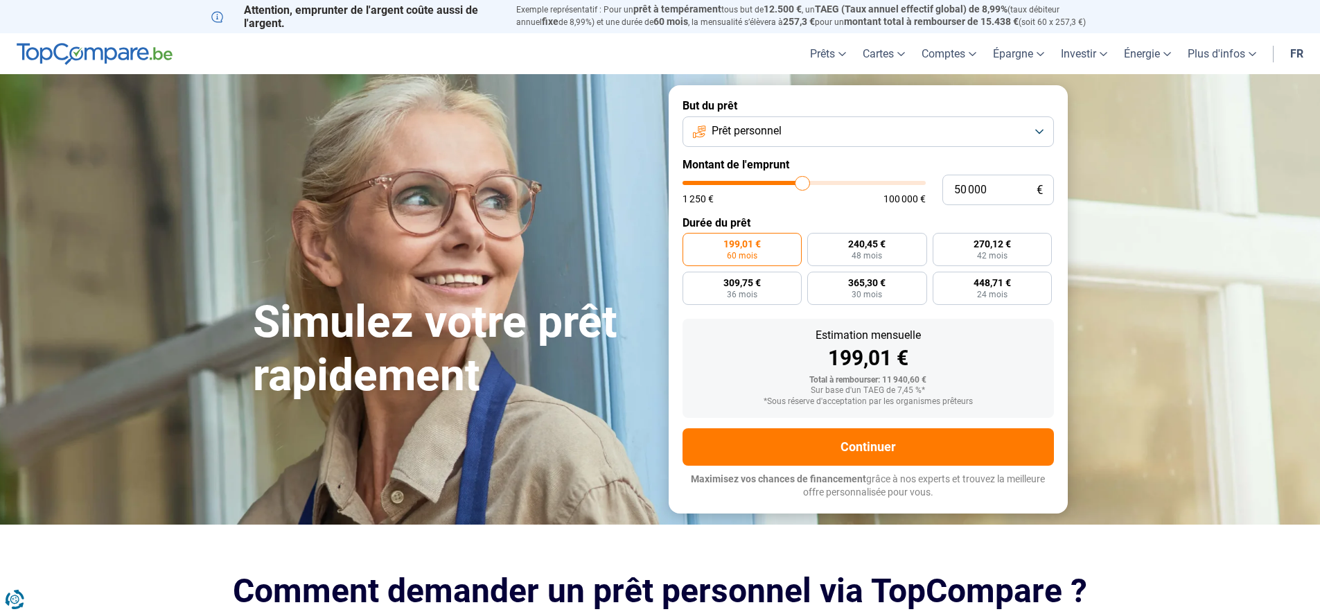
drag, startPoint x: 707, startPoint y: 184, endPoint x: 802, endPoint y: 195, distance: 95.6
click at [802, 185] on input "range" at bounding box center [803, 183] width 243 height 4
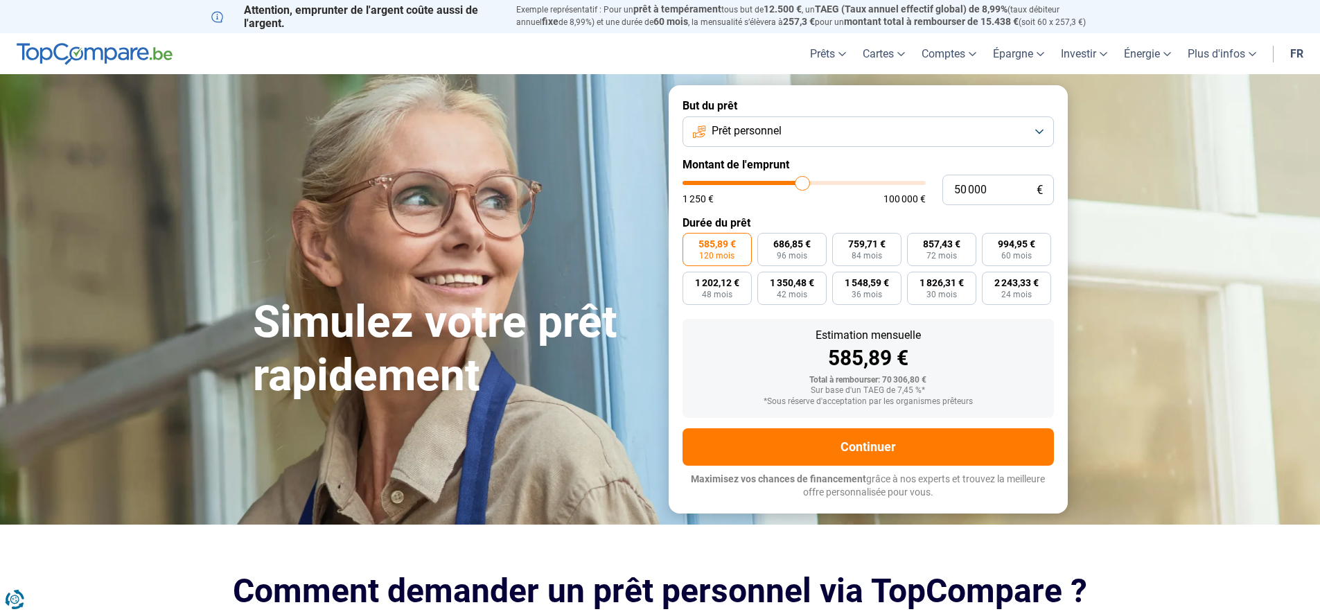
click at [1043, 132] on button "Prêt personnel" at bounding box center [867, 131] width 371 height 30
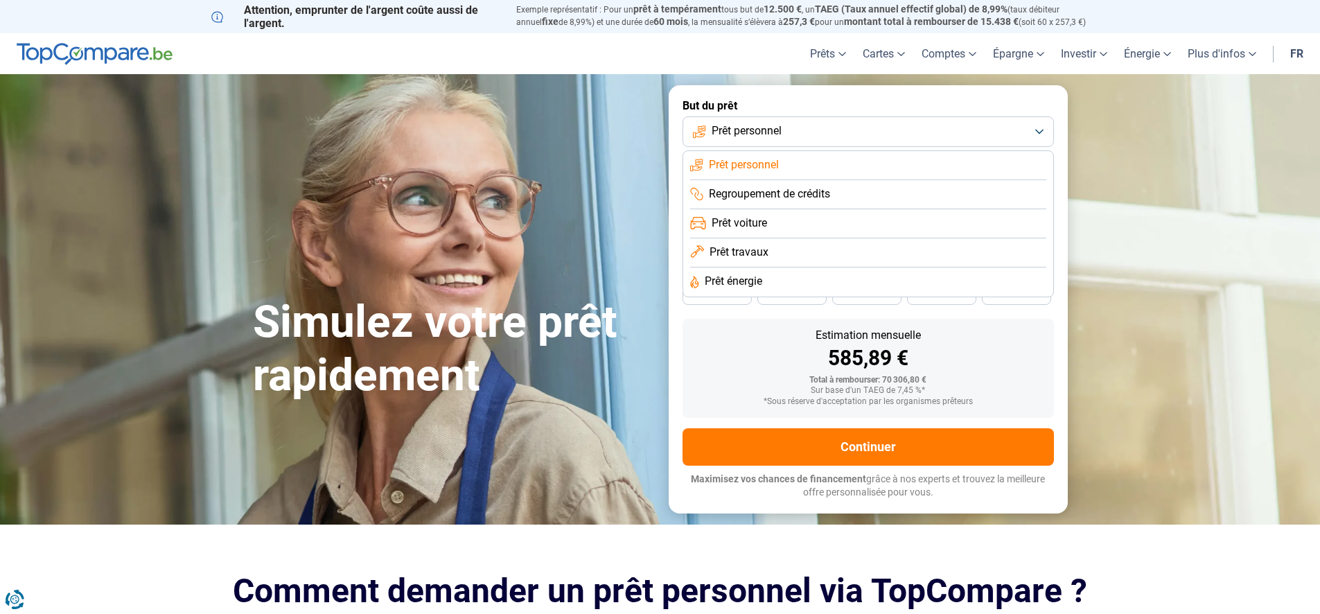
click at [740, 222] on span "Prêt voiture" at bounding box center [739, 222] width 55 height 15
